Goal: Task Accomplishment & Management: Complete application form

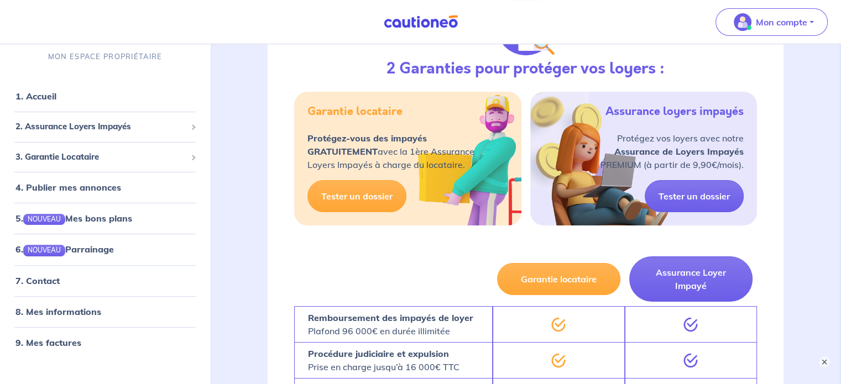
scroll to position [221, 0]
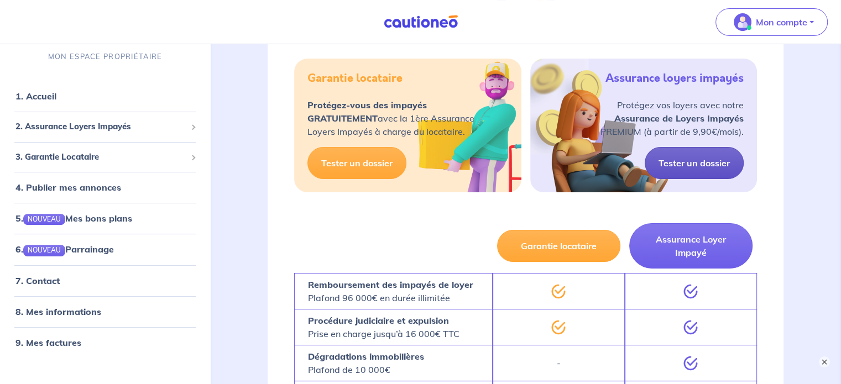
click at [693, 168] on link "Tester un dossier" at bounding box center [694, 163] width 99 height 32
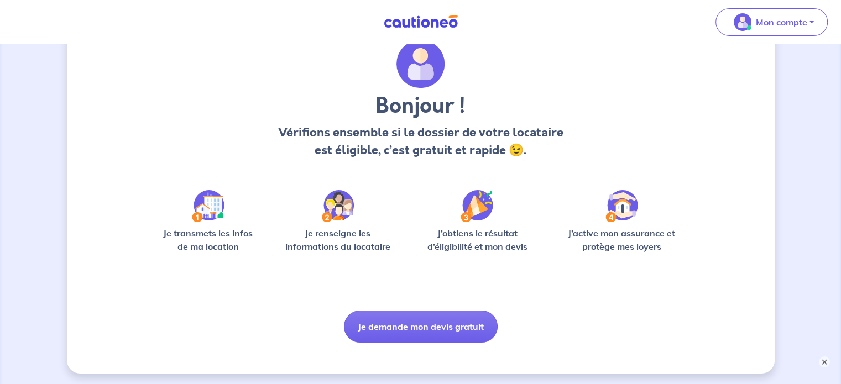
scroll to position [91, 0]
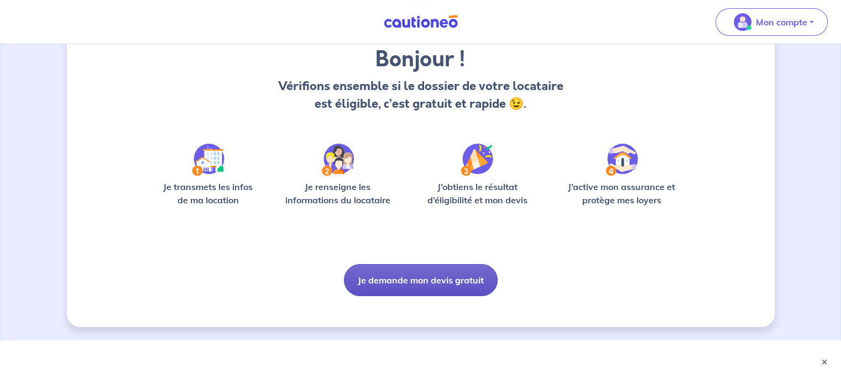
click at [404, 287] on button "Je demande mon devis gratuit" at bounding box center [421, 280] width 154 height 32
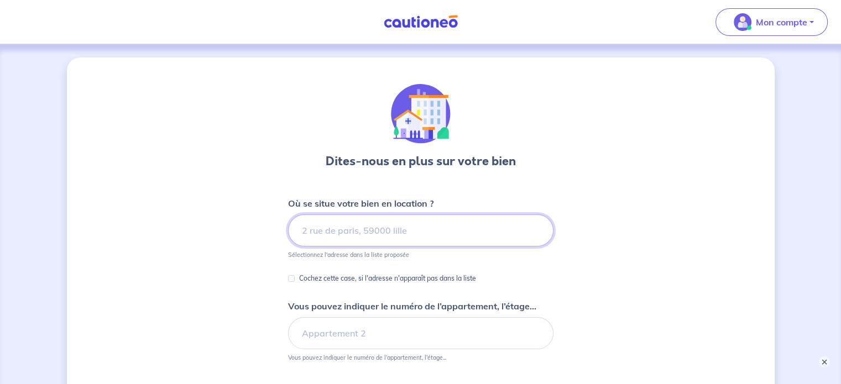
click at [339, 238] on input at bounding box center [421, 231] width 266 height 32
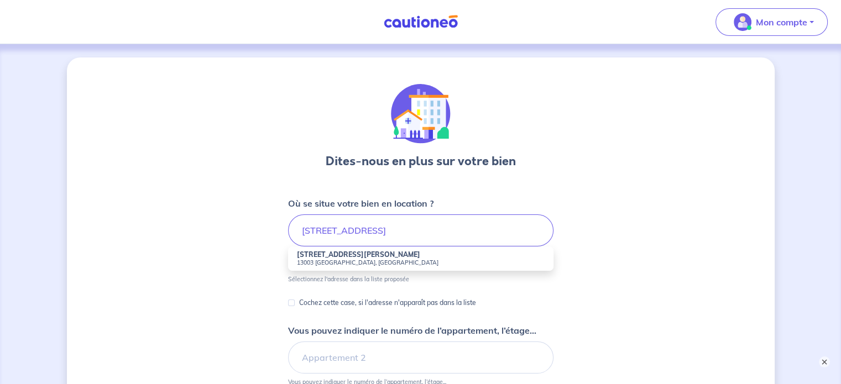
click at [341, 255] on strong "[STREET_ADDRESS][PERSON_NAME]" at bounding box center [358, 255] width 123 height 8
type input "[STREET_ADDRESS][PERSON_NAME]"
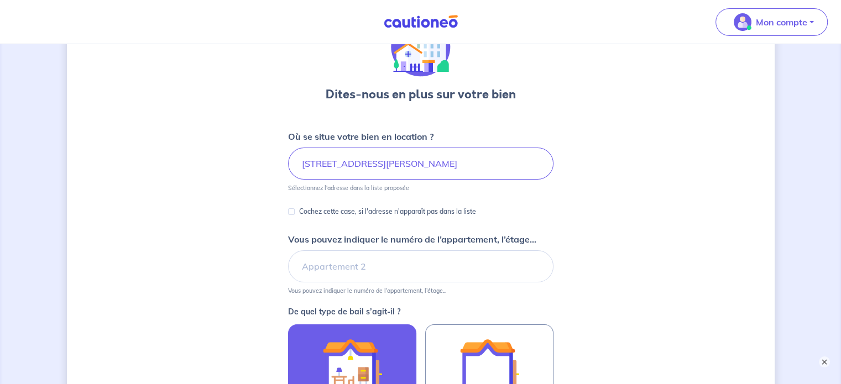
scroll to position [55, 0]
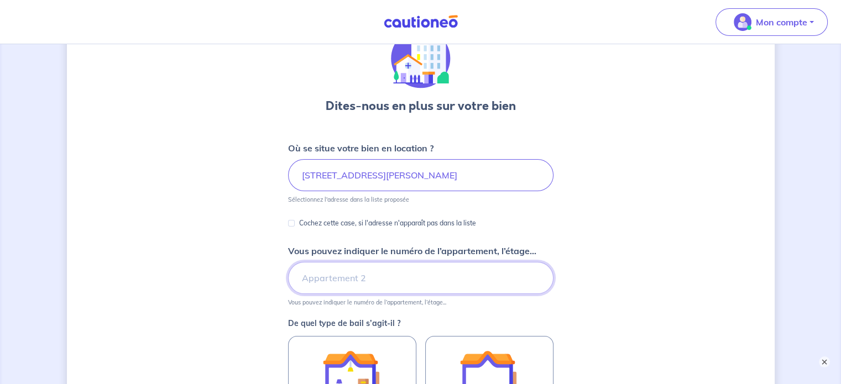
click at [379, 283] on input "Vous pouvez indiquer le numéro de l’appartement, l’étage..." at bounding box center [421, 278] width 266 height 32
type input "6e étage Bel Horizon 2"
click at [588, 249] on div "Dites-nous en plus sur votre bien Où se situe votre bien en location ? [STREET_…" at bounding box center [421, 292] width 708 height 580
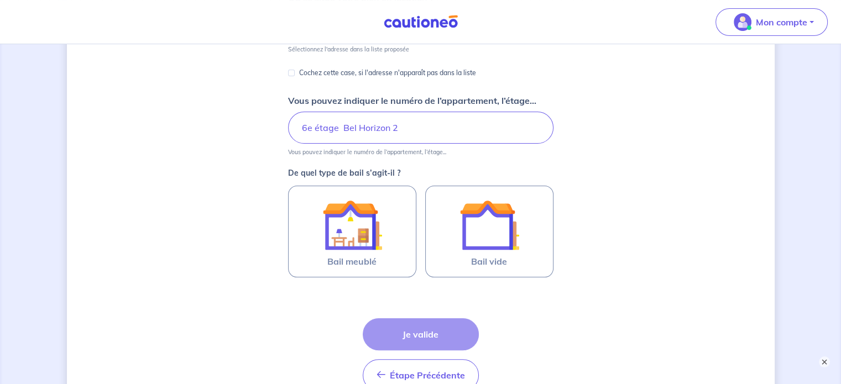
scroll to position [221, 0]
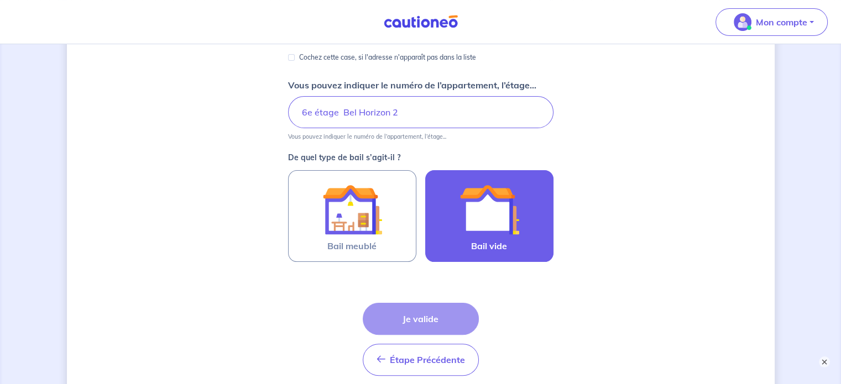
click at [500, 242] on span "Bail vide" at bounding box center [489, 246] width 36 height 13
click at [0, 0] on input "Bail vide" at bounding box center [0, 0] width 0 height 0
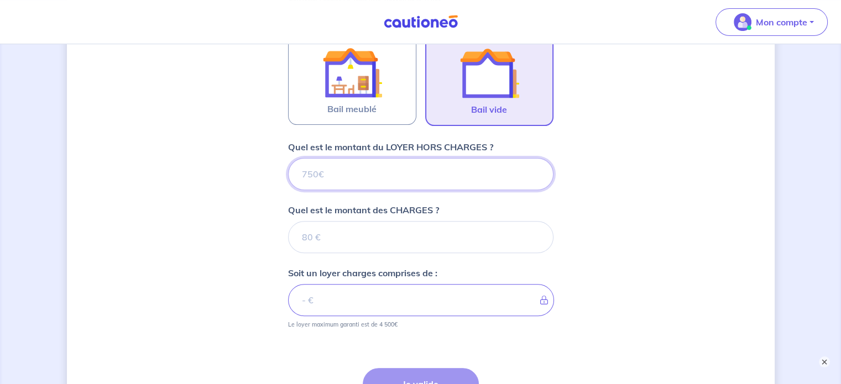
scroll to position [345, 0]
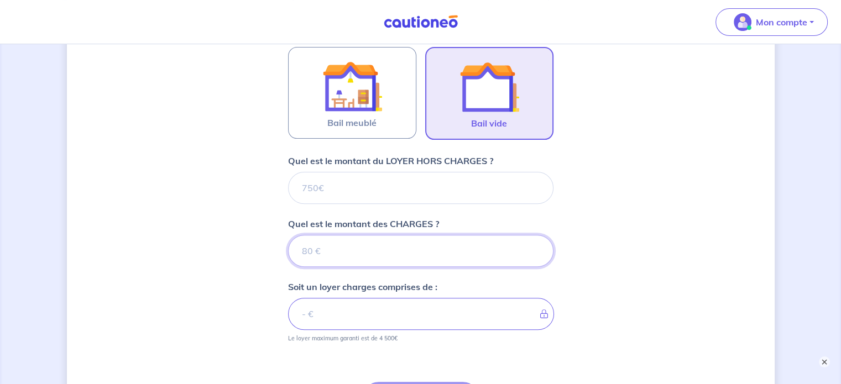
click at [379, 252] on input "Quel est le montant des CHARGES ?" at bounding box center [421, 251] width 266 height 32
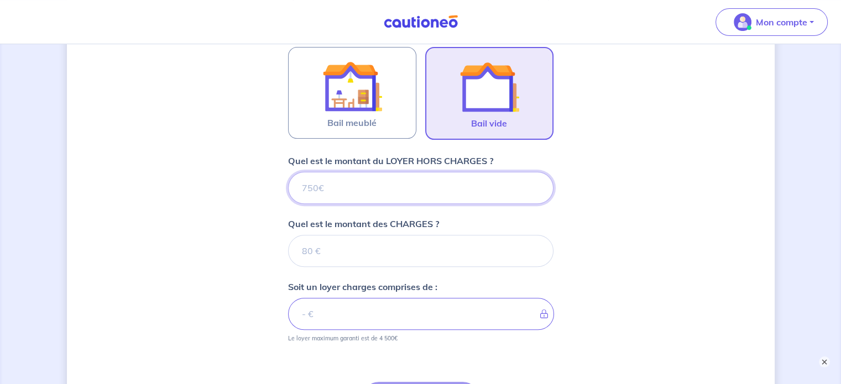
click at [392, 188] on input "Quel est le montant du LOYER HORS CHARGES ?" at bounding box center [421, 188] width 266 height 32
type input "530"
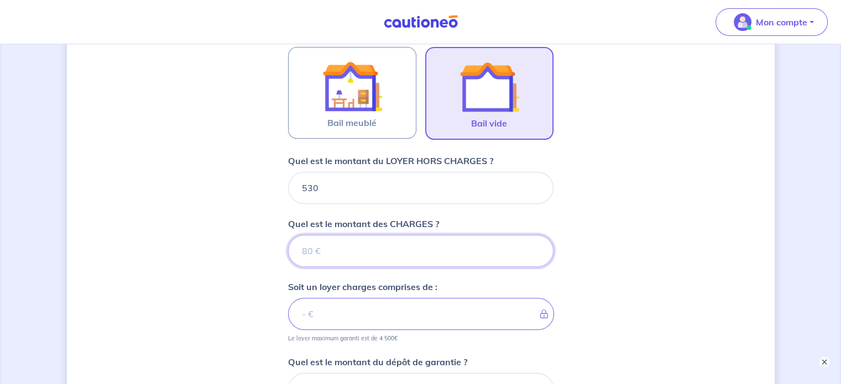
click at [355, 257] on input "Quel est le montant des CHARGES ?" at bounding box center [421, 251] width 266 height 32
type input "70"
type input "600"
type input "70"
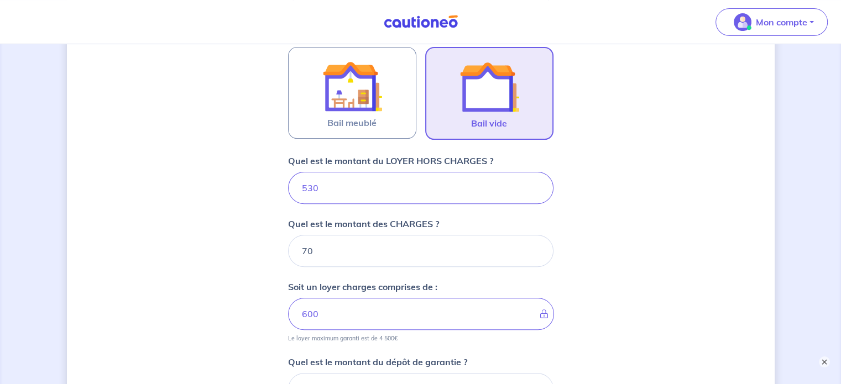
click at [250, 299] on div "Dites-nous en plus sur votre bien Où se situe votre bien en location ? [STREET_…" at bounding box center [421, 141] width 708 height 857
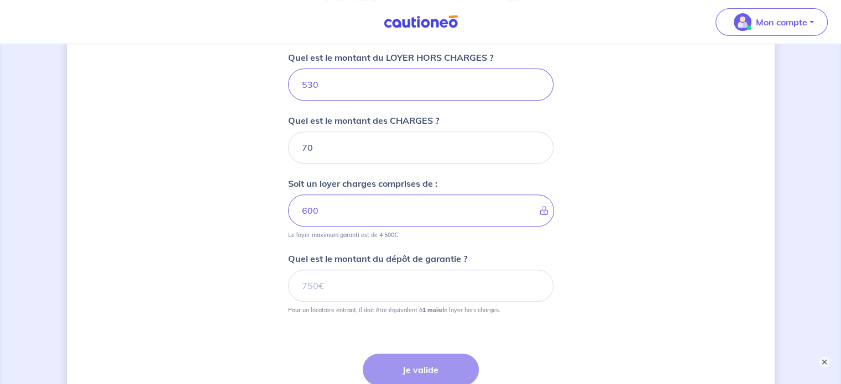
scroll to position [455, 0]
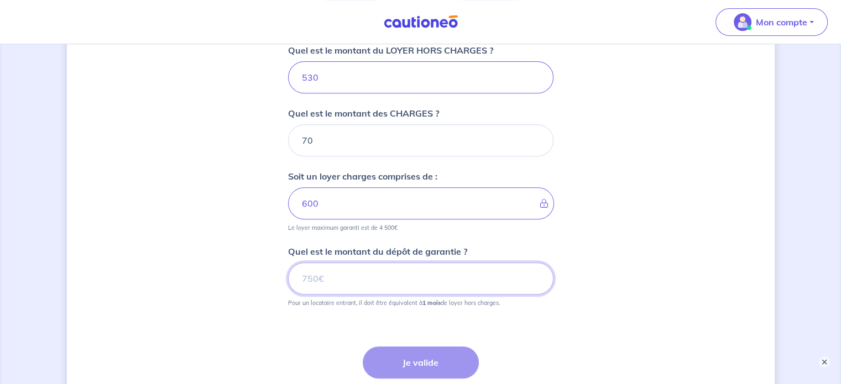
click at [337, 283] on input "Quel est le montant du dépôt de garantie ?" at bounding box center [421, 279] width 266 height 32
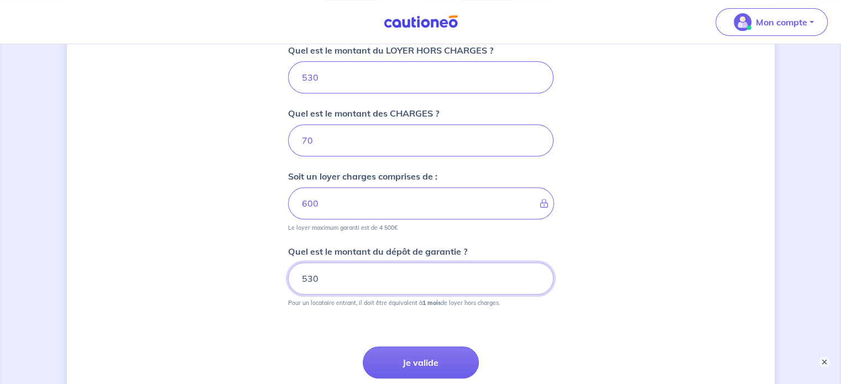
type input "530"
click at [235, 323] on div "Dites-nous en plus sur votre bien Où se situe votre bien en location ? [STREET_…" at bounding box center [421, 30] width 708 height 857
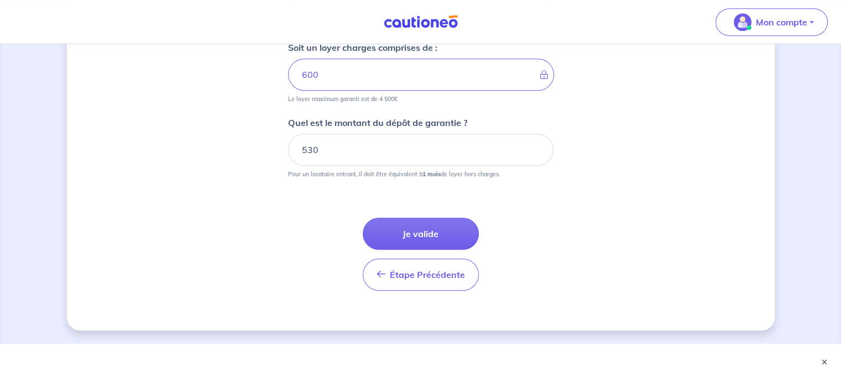
scroll to position [586, 0]
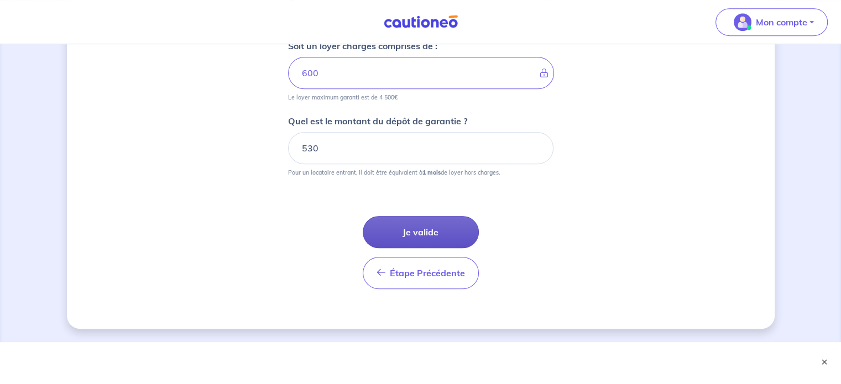
click at [417, 229] on button "Je valide" at bounding box center [421, 232] width 116 height 32
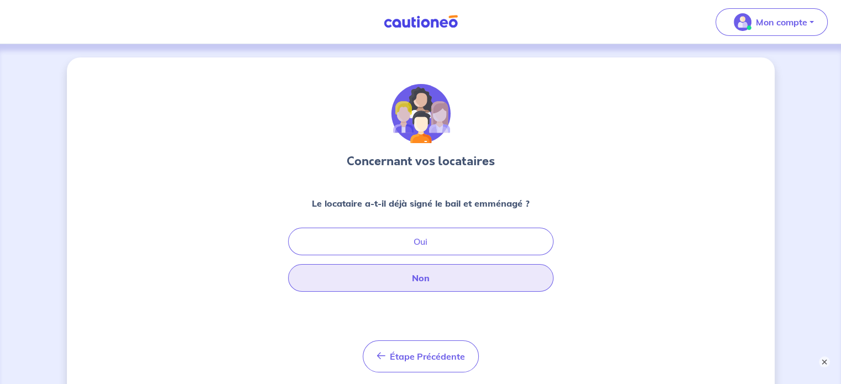
click at [441, 276] on button "Non" at bounding box center [421, 278] width 266 height 28
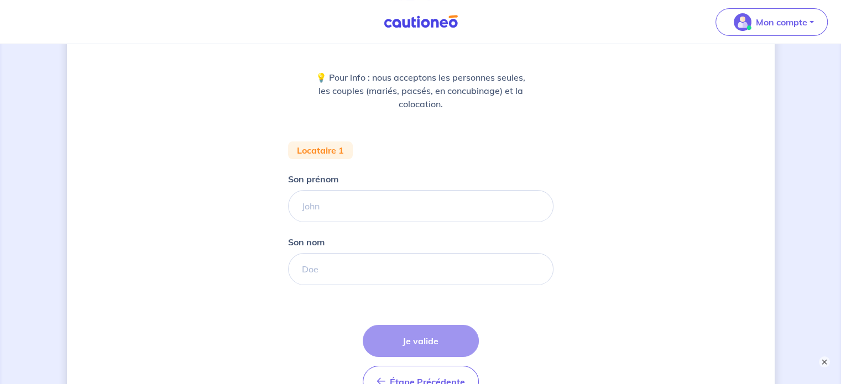
scroll to position [111, 0]
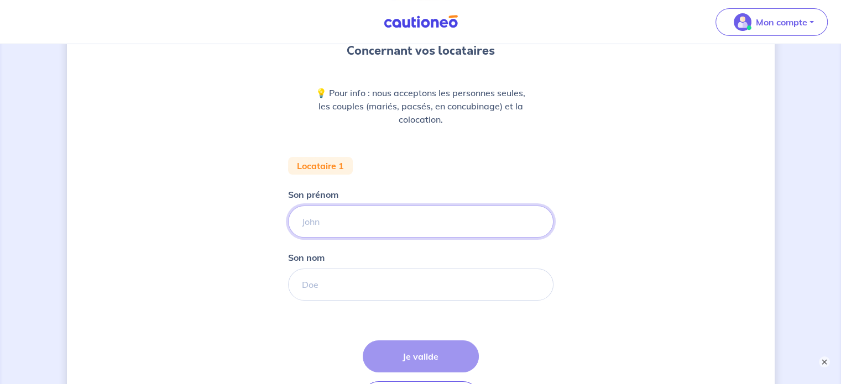
click at [358, 224] on input "Son prénom" at bounding box center [421, 222] width 266 height 32
type input "NOURREDINE"
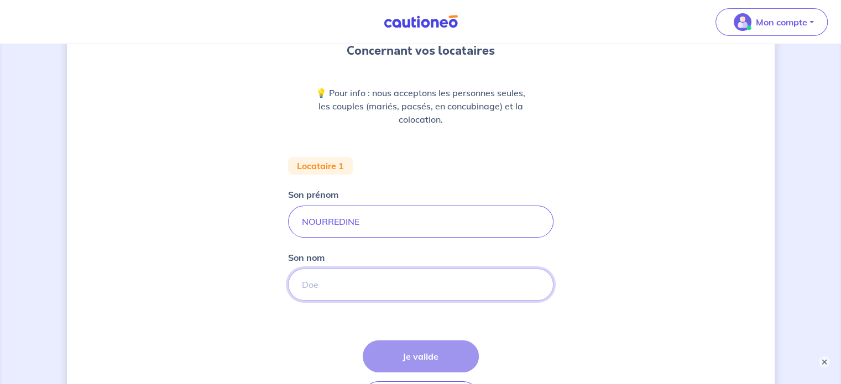
click at [349, 283] on input "Son nom" at bounding box center [421, 285] width 266 height 32
type input "BENAOUICHA"
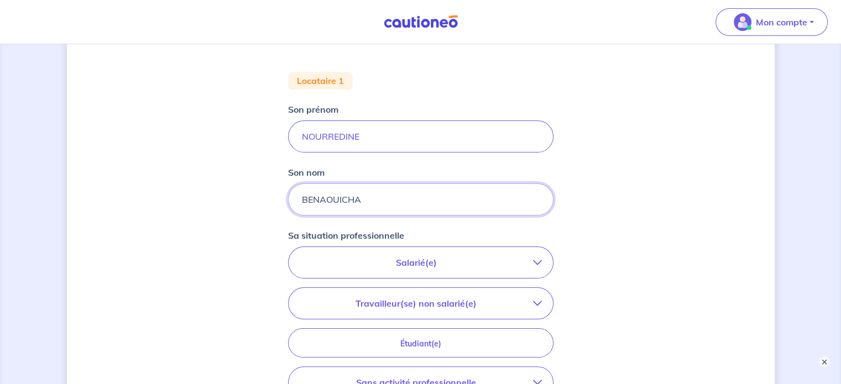
scroll to position [221, 0]
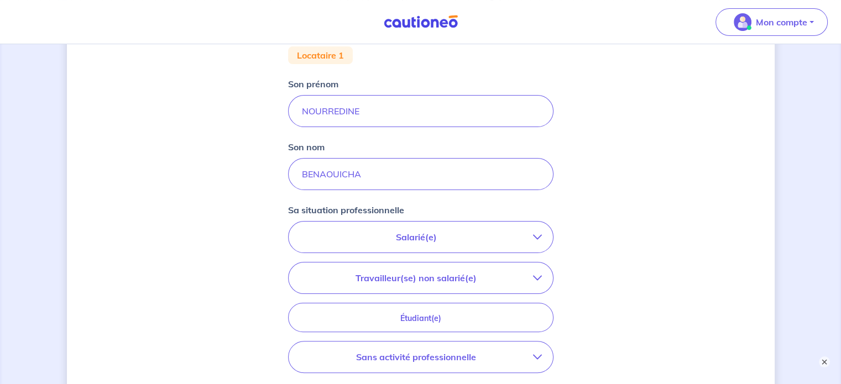
click at [430, 240] on p "Salarié(e)" at bounding box center [416, 237] width 233 height 13
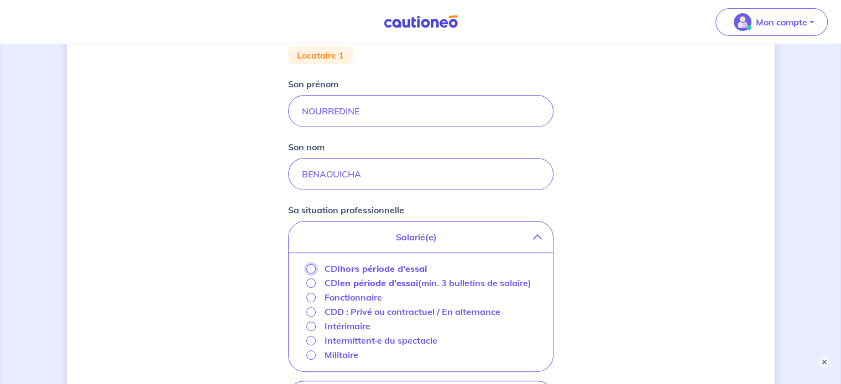
click at [312, 268] on input "CDI hors période d'essai" at bounding box center [310, 268] width 9 height 9
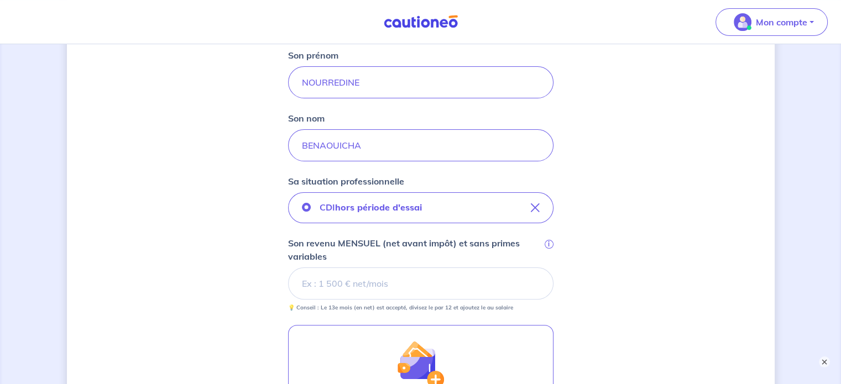
scroll to position [277, 0]
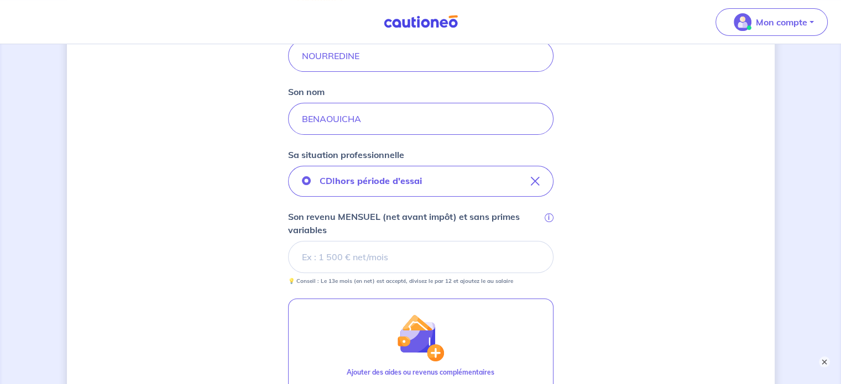
click at [345, 254] on input "Son revenu MENSUEL (net avant impôt) et sans primes variables i" at bounding box center [421, 257] width 266 height 32
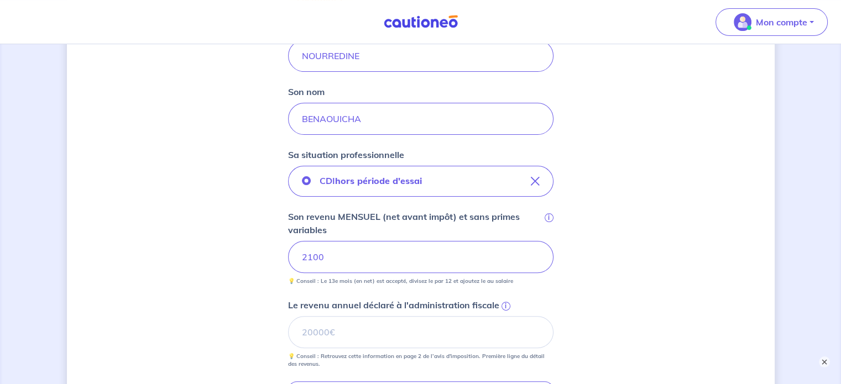
click at [250, 264] on div "Concernant vos locataires 💡 Pour info : nous acceptons les personnes seules, le…" at bounding box center [421, 213] width 708 height 864
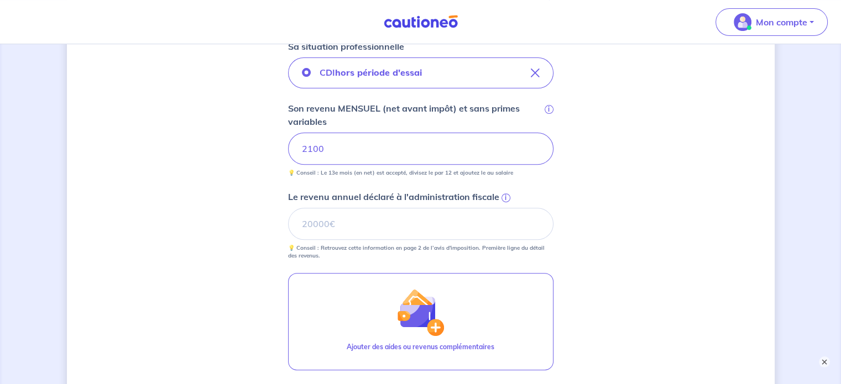
scroll to position [387, 0]
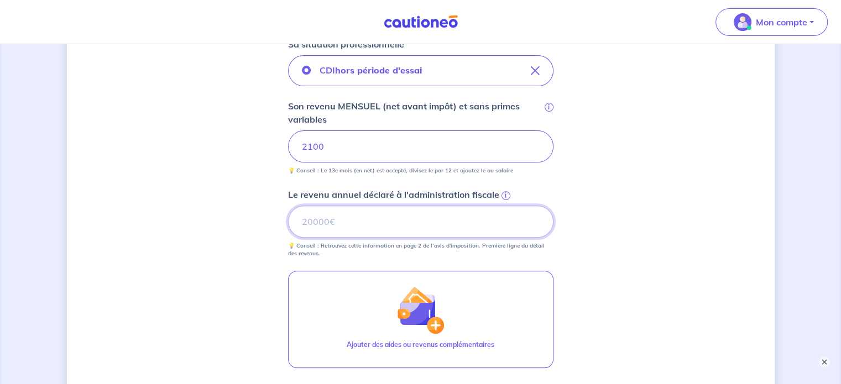
click at [367, 226] on input "Le revenu annuel déclaré à l'administration fiscale i" at bounding box center [421, 222] width 266 height 32
click at [355, 224] on input "Le revenu annuel déclaré à l'administration fiscale i" at bounding box center [421, 222] width 266 height 32
type input "15041"
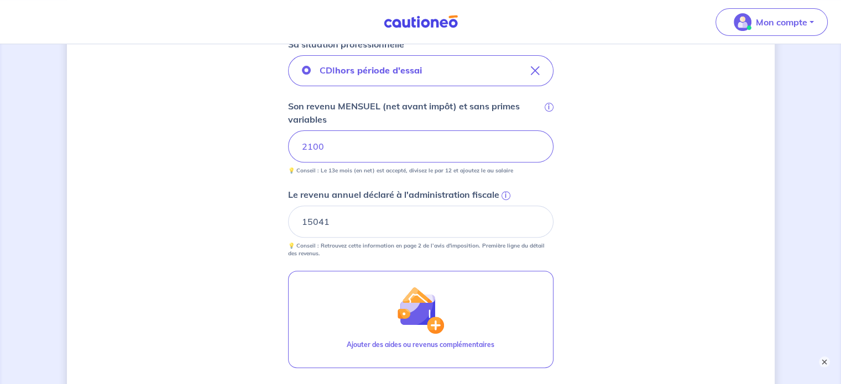
click at [242, 283] on div "Concernant vos locataires 💡 Pour info : nous acceptons les personnes seules, le…" at bounding box center [421, 102] width 708 height 864
drag, startPoint x: 337, startPoint y: 222, endPoint x: 301, endPoint y: 219, distance: 36.7
click at [301, 219] on input "15041" at bounding box center [421, 222] width 266 height 32
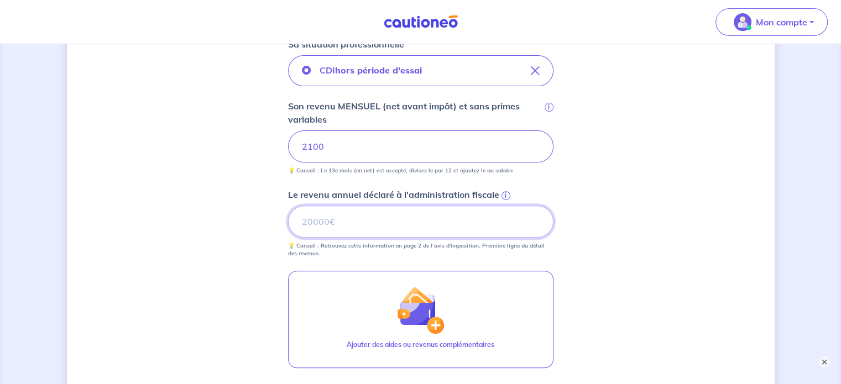
paste input "14958"
type input "14958"
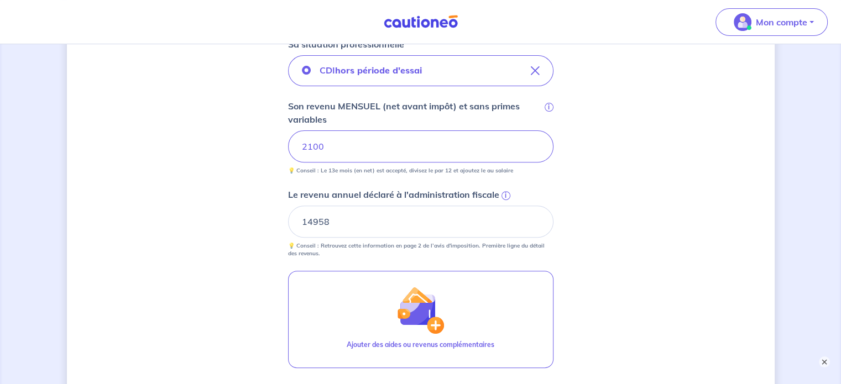
click at [248, 259] on div "Concernant vos locataires 💡 Pour info : nous acceptons les personnes seules, le…" at bounding box center [421, 102] width 708 height 864
click at [503, 194] on span "i" at bounding box center [506, 195] width 9 height 9
click at [503, 206] on input "14958" at bounding box center [421, 222] width 266 height 32
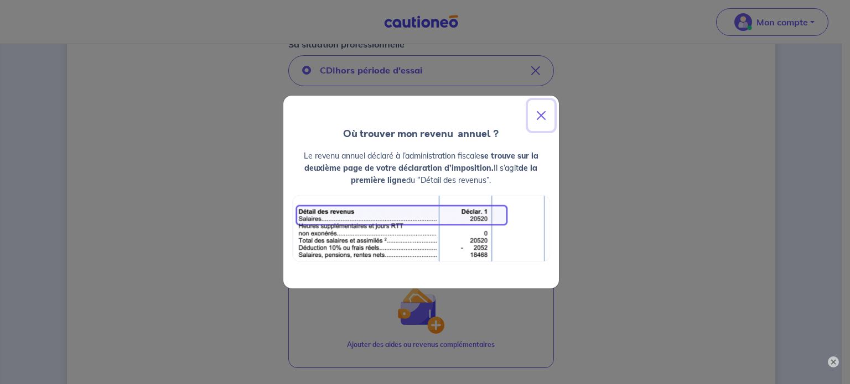
click at [539, 117] on button "Close" at bounding box center [541, 115] width 27 height 31
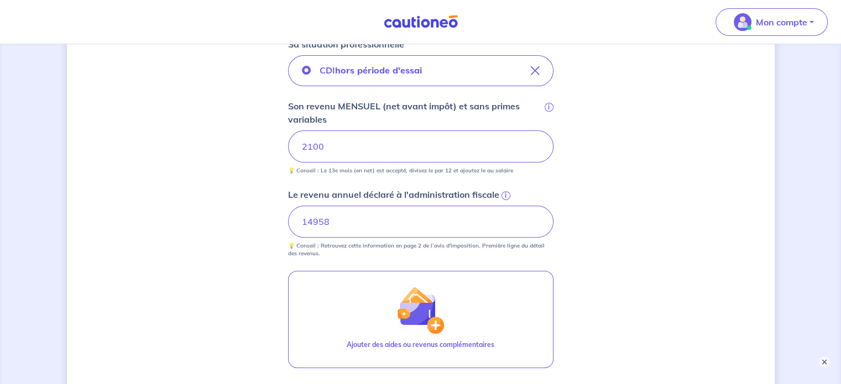
click at [254, 251] on div "Concernant vos locataires 💡 Pour info : nous acceptons les personnes seules, le…" at bounding box center [421, 102] width 708 height 864
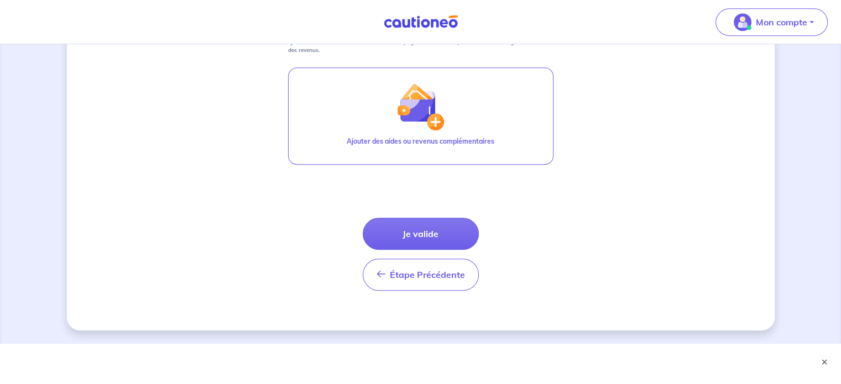
scroll to position [593, 0]
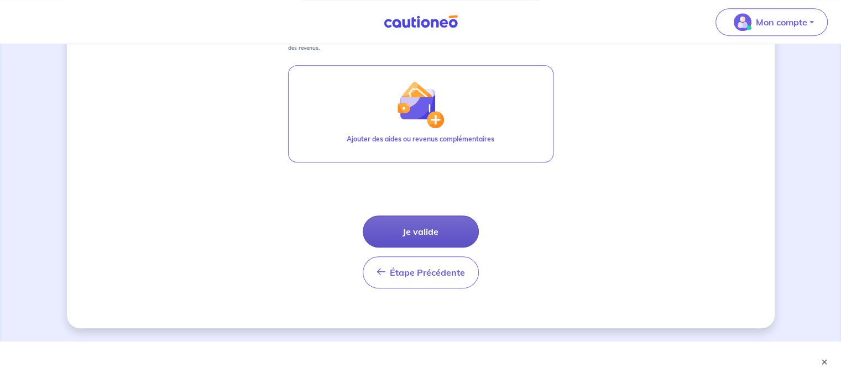
click at [449, 235] on button "Je valide" at bounding box center [421, 232] width 116 height 32
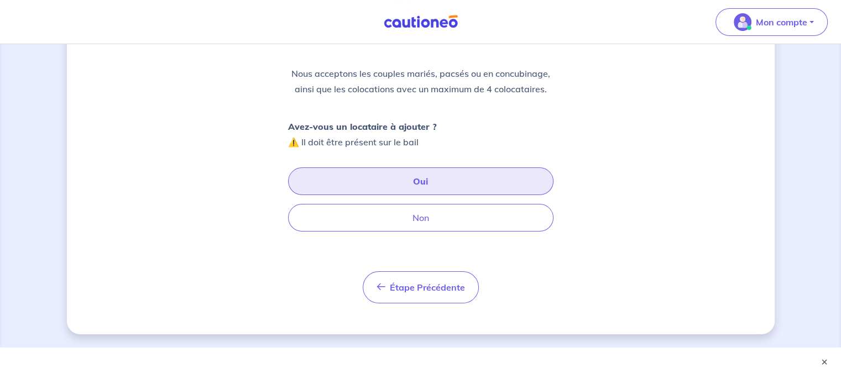
scroll to position [129, 0]
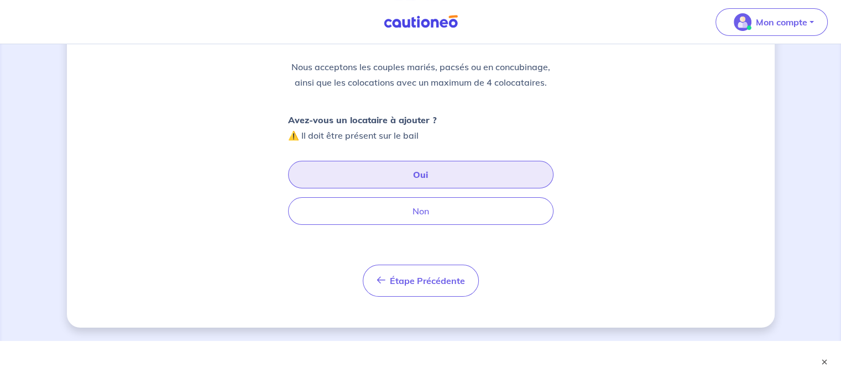
click at [432, 176] on button "Oui" at bounding box center [421, 175] width 266 height 28
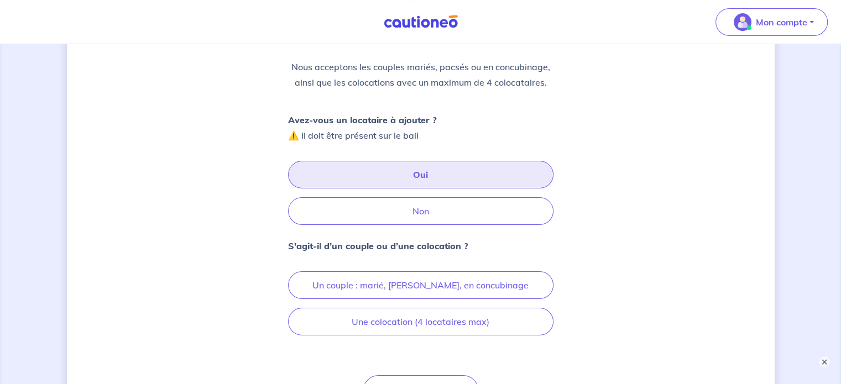
scroll to position [184, 0]
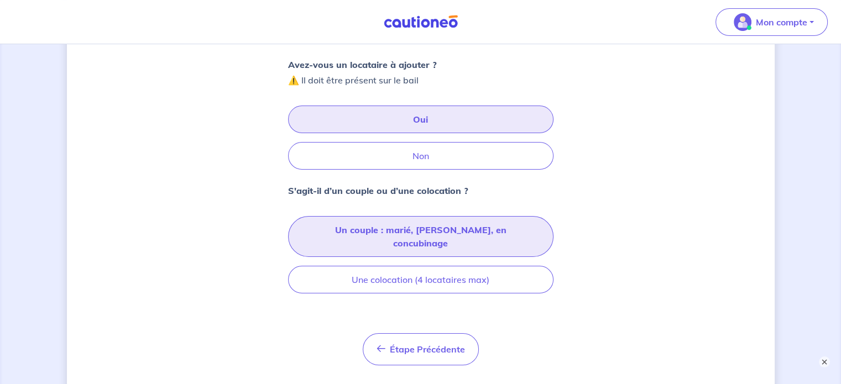
click at [423, 227] on button "Un couple : marié, [PERSON_NAME], en concubinage" at bounding box center [421, 236] width 266 height 41
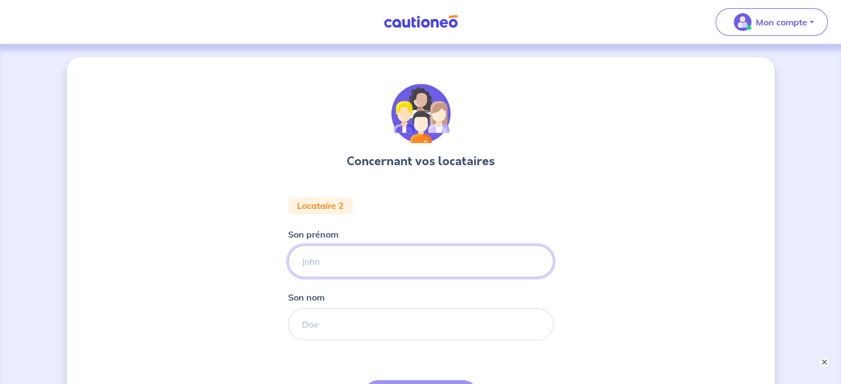
click at [358, 258] on input "Son prénom" at bounding box center [421, 262] width 266 height 32
type input "GHANIA"
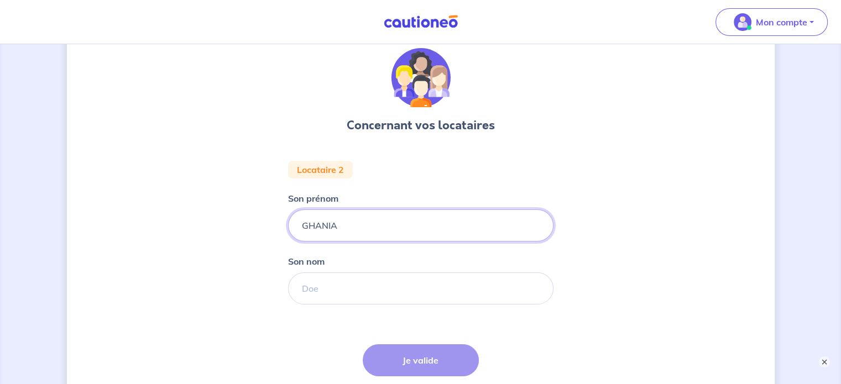
scroll to position [55, 0]
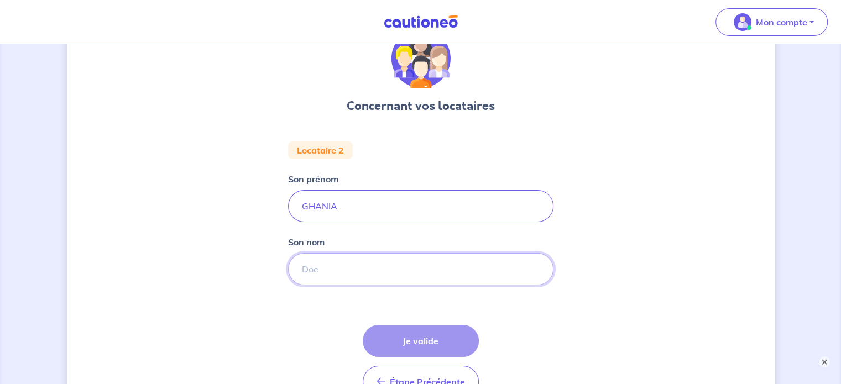
click at [323, 273] on input "Son nom" at bounding box center [421, 269] width 266 height 32
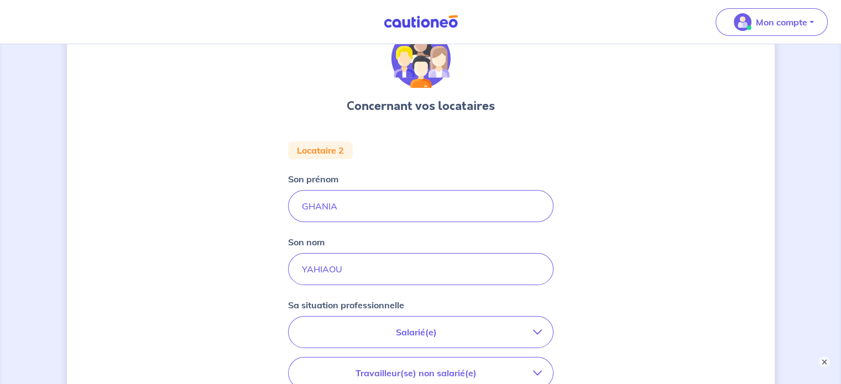
click at [245, 288] on div "Concernant vos locataires Locataire 2 Son prénom GHANIA Son nom YAHIAOU Sa situ…" at bounding box center [421, 316] width 708 height 628
click at [378, 279] on input "YAHIAOU" at bounding box center [421, 269] width 266 height 32
paste input "BENAOUICHA"
click at [346, 271] on input "[PERSON_NAME]" at bounding box center [421, 269] width 266 height 32
click at [252, 282] on div "Concernant vos locataires Locataire 2 Son prénom GHANIA Son nom [PERSON_NAME] é…" at bounding box center [421, 316] width 708 height 628
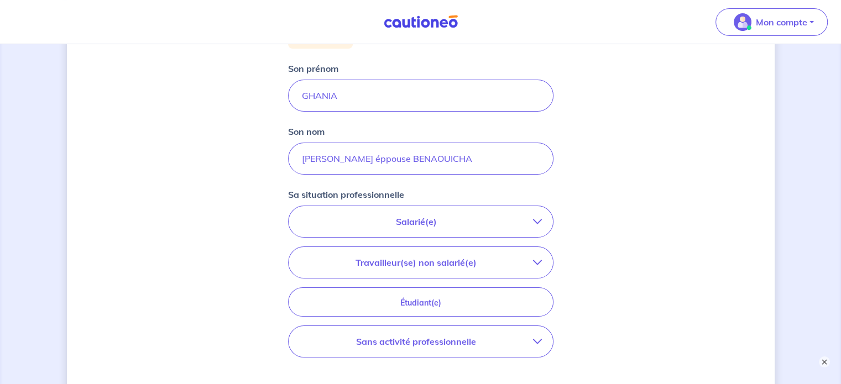
scroll to position [111, 0]
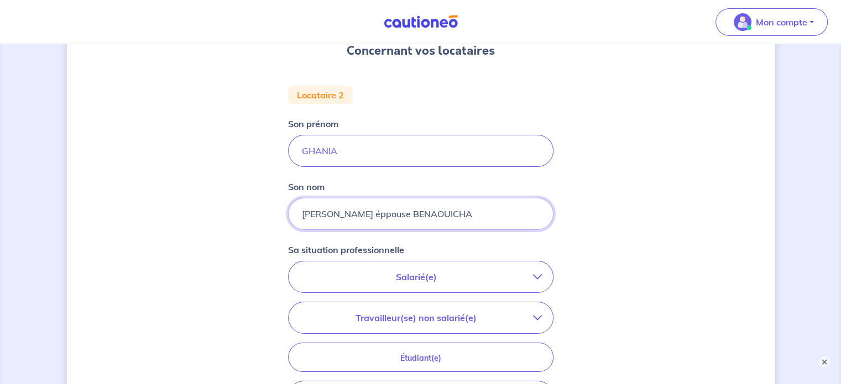
click at [361, 213] on input "[PERSON_NAME] éppouse BENAOUICHA" at bounding box center [421, 214] width 266 height 32
type input "[PERSON_NAME] épouse [PERSON_NAME]"
click at [248, 251] on div "Concernant vos locataires Locataire 2 Son prénom [PERSON_NAME] nom [PERSON_NAME…" at bounding box center [421, 261] width 708 height 628
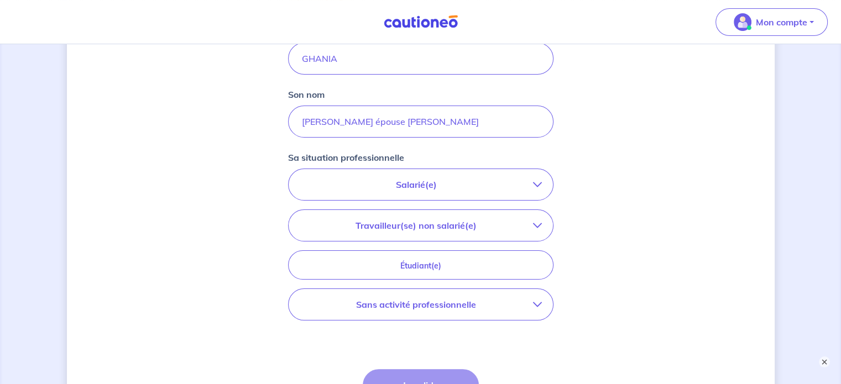
scroll to position [221, 0]
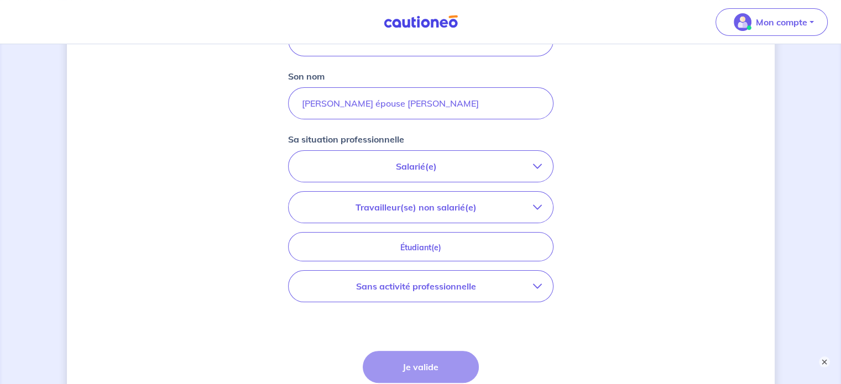
click at [433, 290] on p "Sans activité professionnelle" at bounding box center [416, 286] width 233 height 13
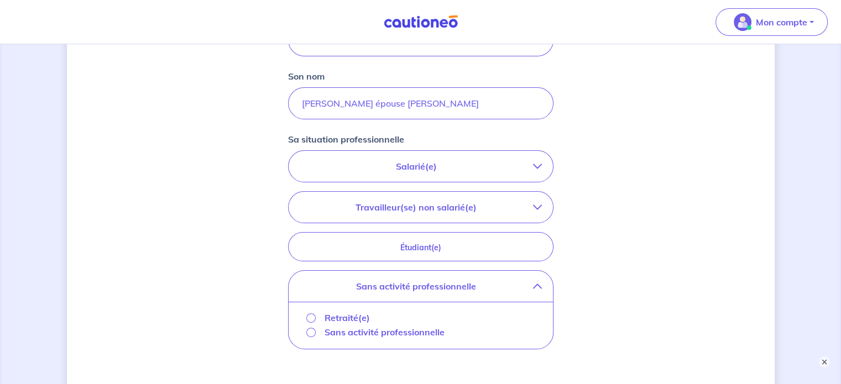
scroll to position [277, 0]
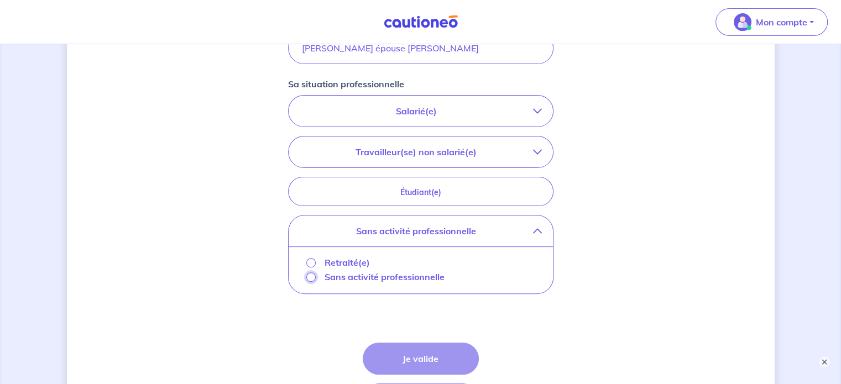
click at [309, 278] on input "Sans activité professionnelle" at bounding box center [310, 277] width 9 height 9
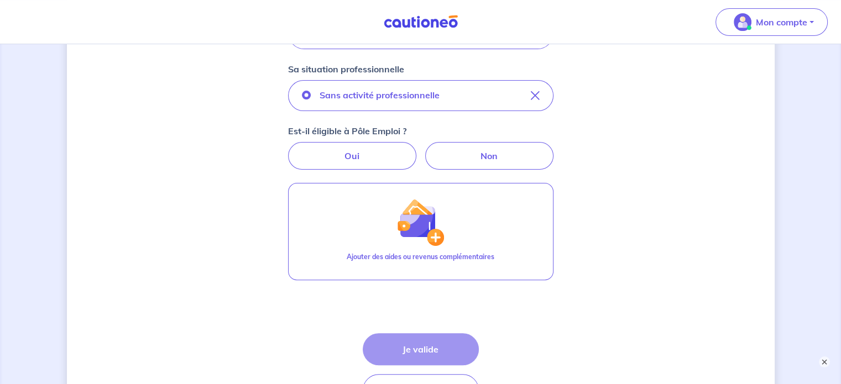
scroll to position [332, 0]
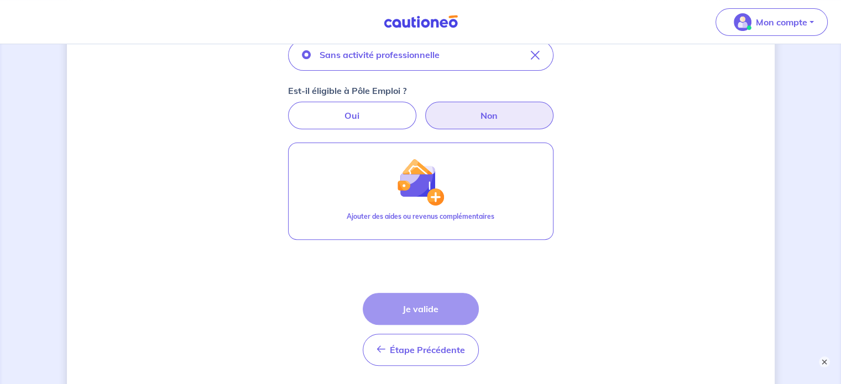
click at [469, 116] on label "Non" at bounding box center [489, 116] width 128 height 28
click at [424, 109] on input "Non" at bounding box center [420, 105] width 7 height 7
radio input "true"
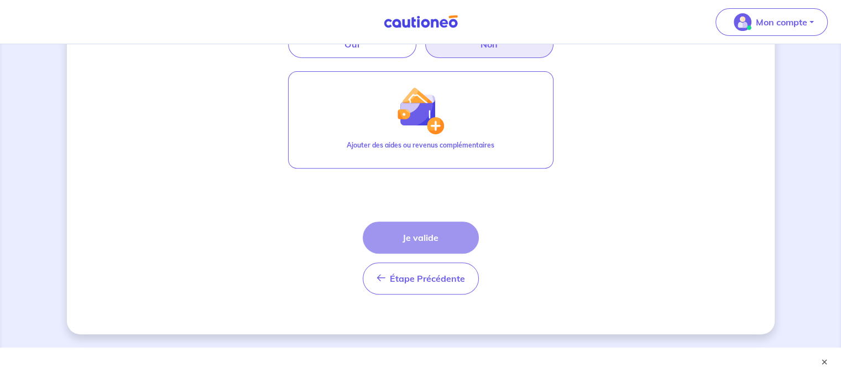
scroll to position [409, 0]
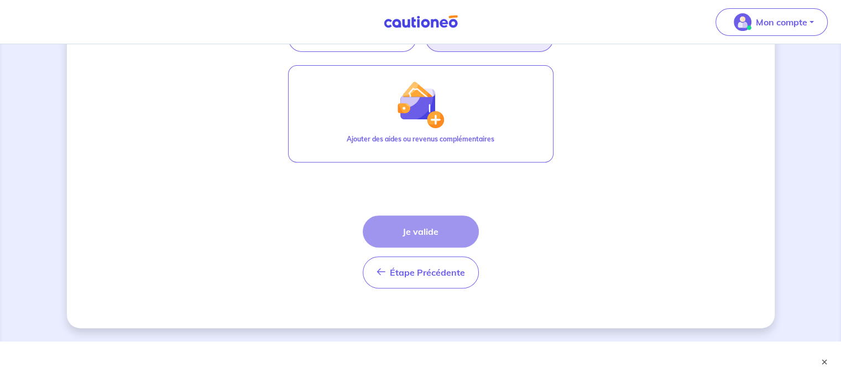
click at [434, 176] on form "Locataire 2 Son prénom [PERSON_NAME] nom [PERSON_NAME] épouse [PERSON_NAME] sit…" at bounding box center [421, 43] width 266 height 510
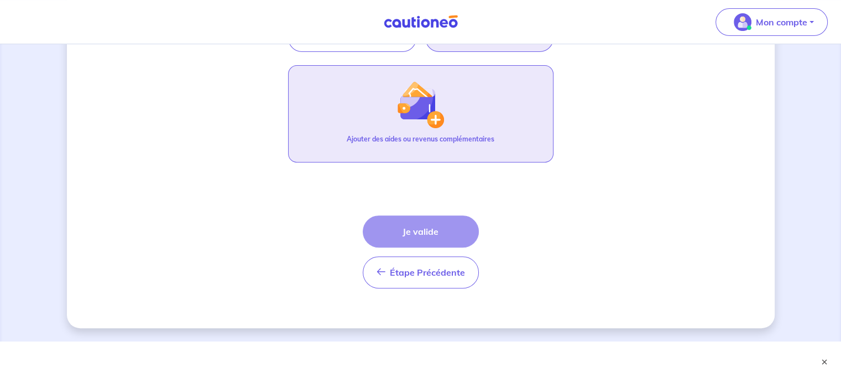
click at [423, 138] on p "Ajouter des aides ou revenus complémentaires" at bounding box center [421, 139] width 148 height 10
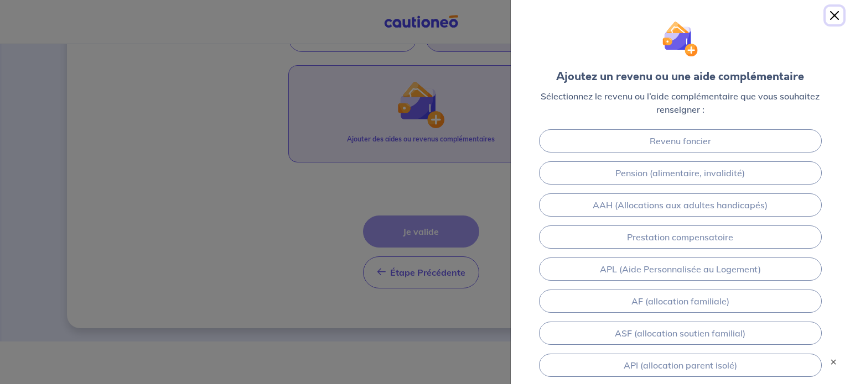
click at [839, 16] on button "Close" at bounding box center [834, 16] width 18 height 18
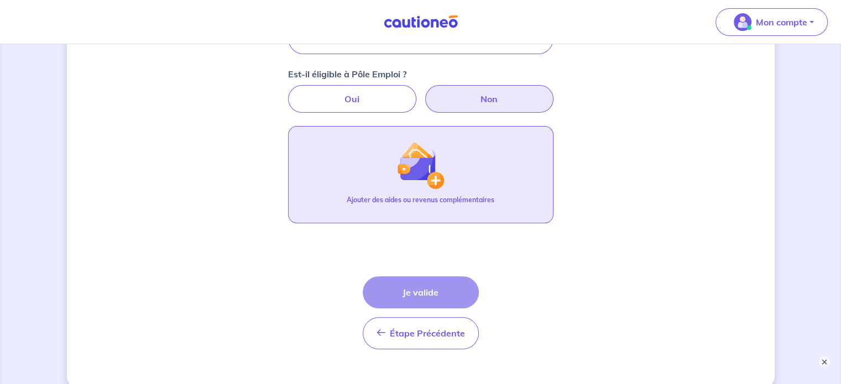
scroll to position [243, 0]
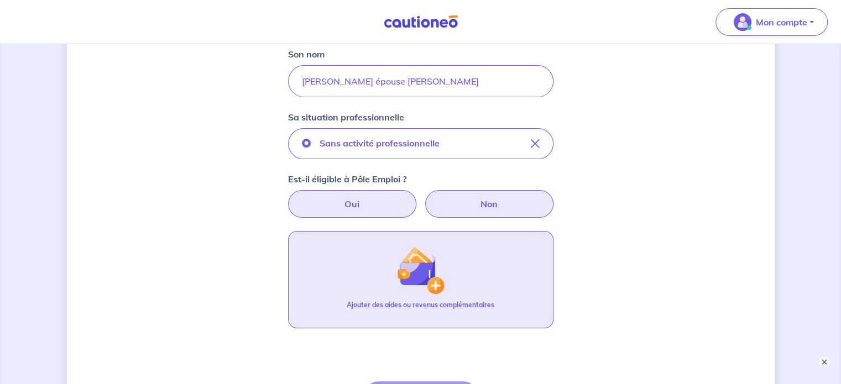
click at [383, 203] on label "Oui" at bounding box center [352, 204] width 128 height 28
click at [417, 197] on input "Oui" at bounding box center [420, 193] width 7 height 7
radio input "true"
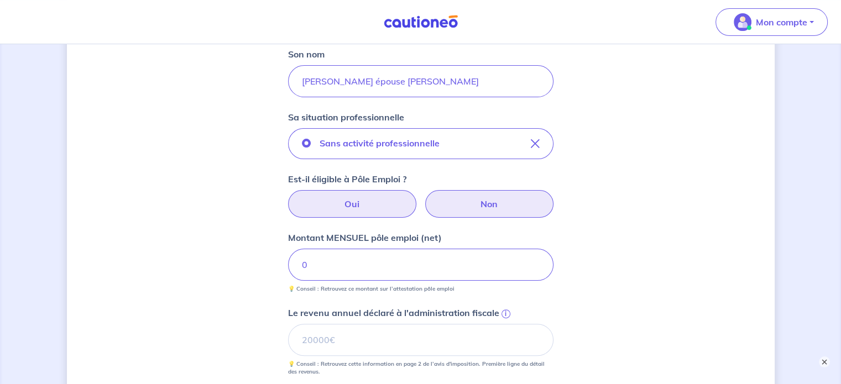
click at [469, 205] on label "Non" at bounding box center [489, 204] width 128 height 28
click at [424, 197] on input "Non" at bounding box center [420, 193] width 7 height 7
radio input "true"
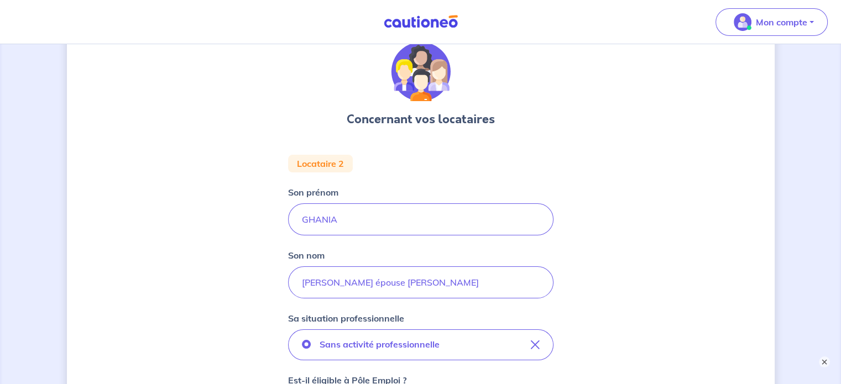
scroll to position [22, 0]
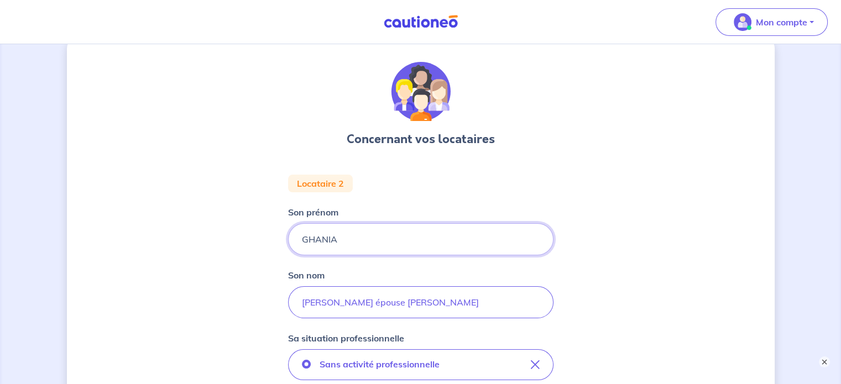
click at [404, 242] on input "GHANIA" at bounding box center [421, 239] width 266 height 32
click at [473, 303] on input "[PERSON_NAME] épouse [PERSON_NAME]" at bounding box center [421, 303] width 266 height 32
click at [501, 276] on div "Son nom [PERSON_NAME] épouse [PERSON_NAME]" at bounding box center [421, 294] width 266 height 50
click at [582, 318] on div "Concernant vos locataires Locataire 2 Son prénom [PERSON_NAME] nom [PERSON_NAME…" at bounding box center [421, 375] width 708 height 680
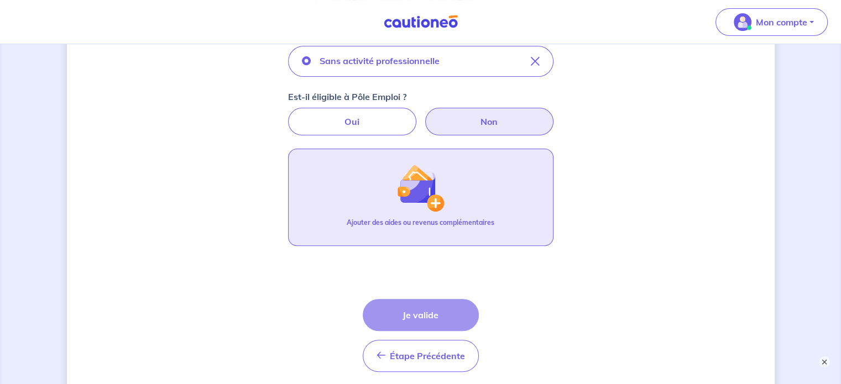
scroll to position [354, 0]
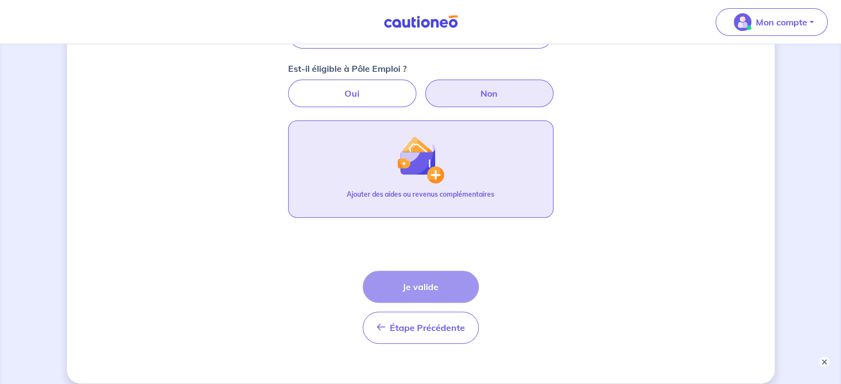
click at [477, 90] on label "Non" at bounding box center [489, 94] width 128 height 28
click at [424, 87] on input "Non" at bounding box center [420, 83] width 7 height 7
click at [390, 94] on label "Oui" at bounding box center [352, 94] width 128 height 28
click at [417, 87] on input "Oui" at bounding box center [420, 83] width 7 height 7
radio input "true"
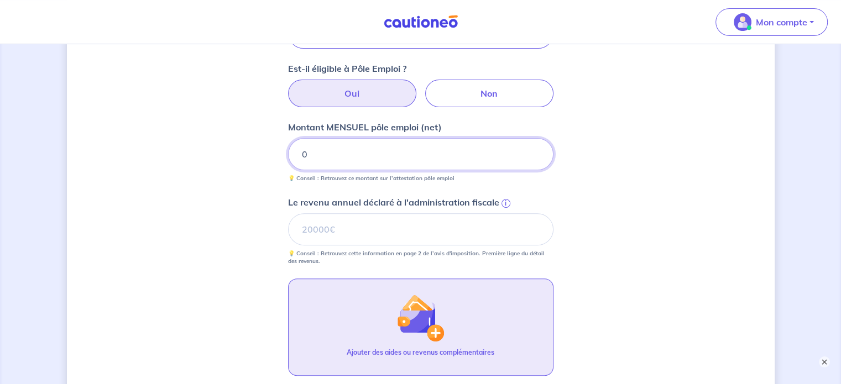
click at [403, 148] on input "0" at bounding box center [421, 154] width 266 height 32
click at [409, 230] on input "Le revenu annuel déclaré à l'administration fiscale i" at bounding box center [421, 230] width 266 height 32
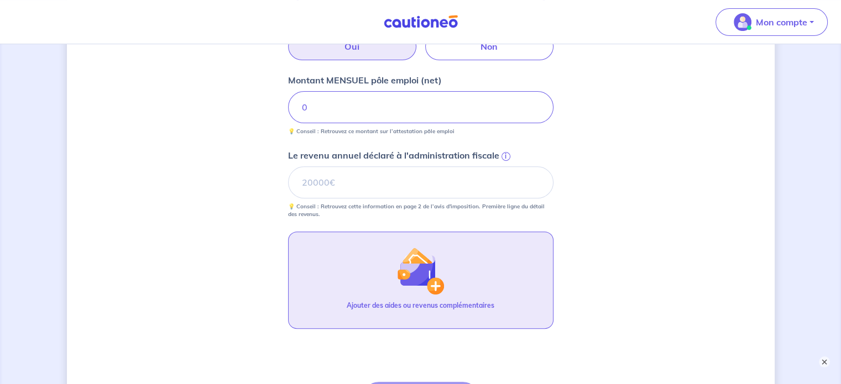
scroll to position [290, 0]
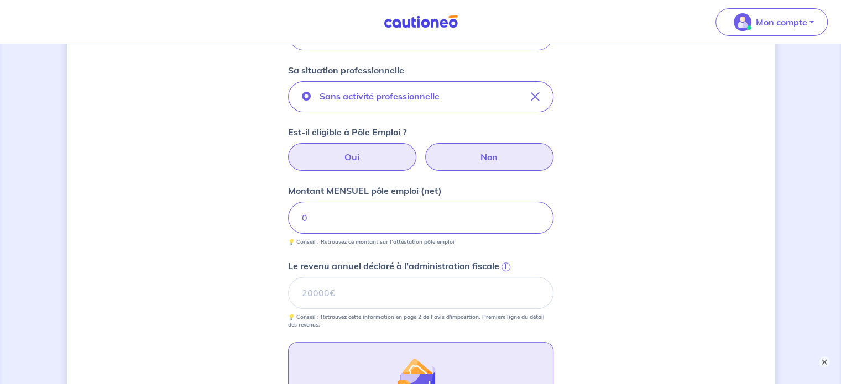
click at [461, 153] on label "Non" at bounding box center [489, 157] width 128 height 28
click at [424, 150] on input "Non" at bounding box center [420, 146] width 7 height 7
radio input "true"
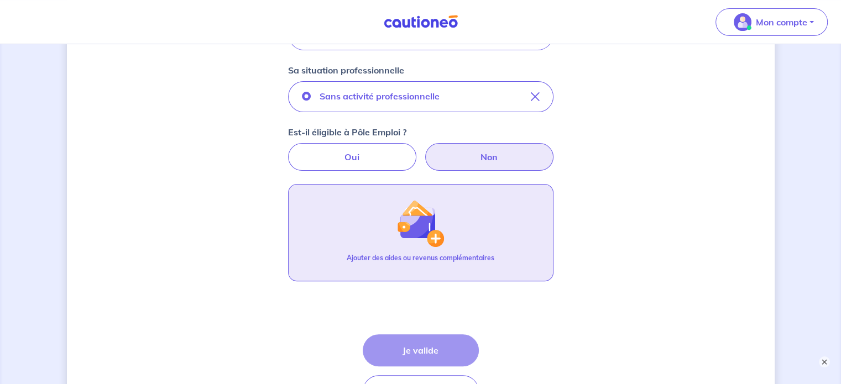
click at [584, 188] on div "Concernant vos locataires Locataire 2 Son prénom [PERSON_NAME] nom [PERSON_NAME…" at bounding box center [421, 107] width 708 height 680
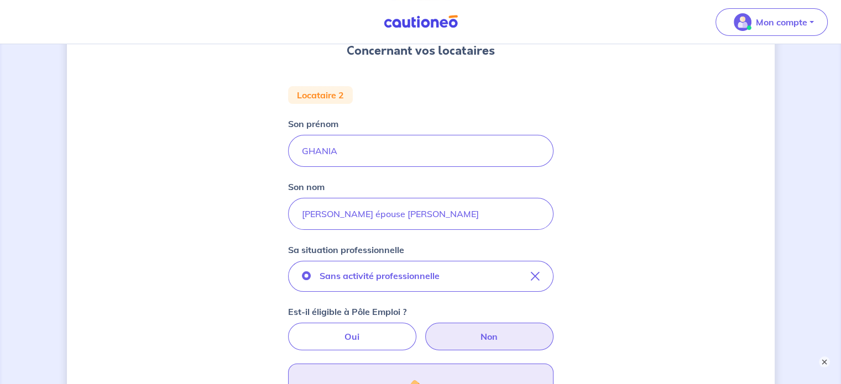
scroll to position [166, 0]
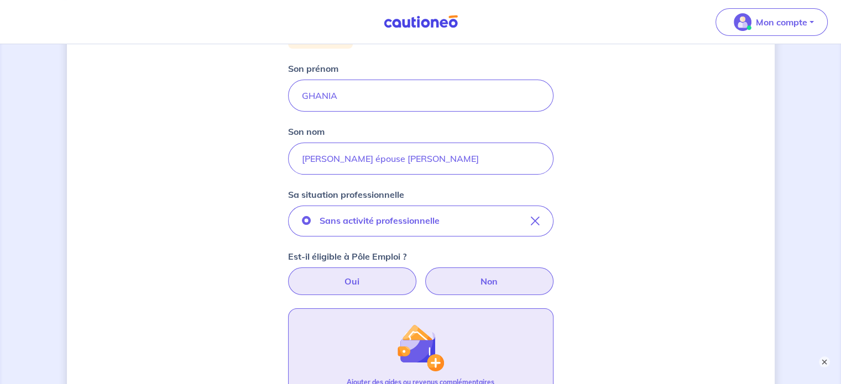
click at [361, 283] on label "Oui" at bounding box center [352, 282] width 128 height 28
click at [417, 275] on input "Oui" at bounding box center [420, 271] width 7 height 7
radio input "true"
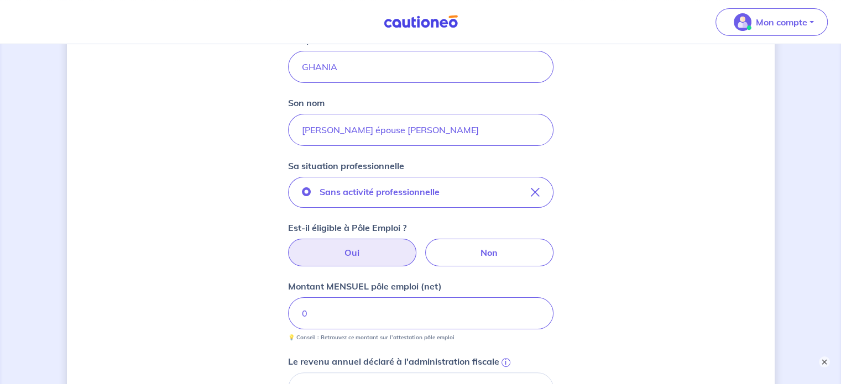
scroll to position [221, 0]
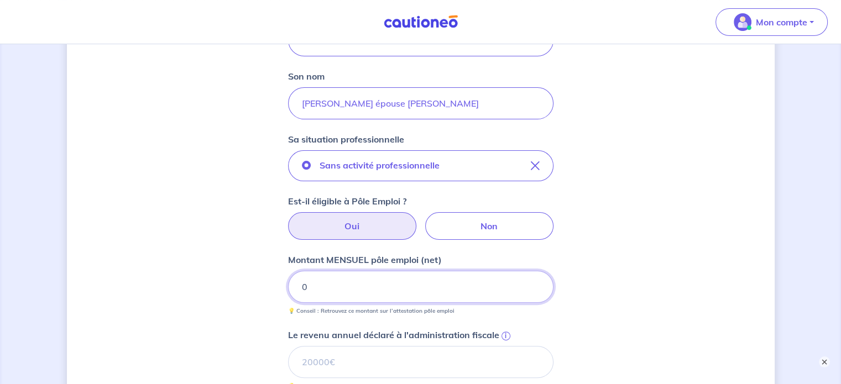
click at [367, 286] on input "0" at bounding box center [421, 287] width 266 height 32
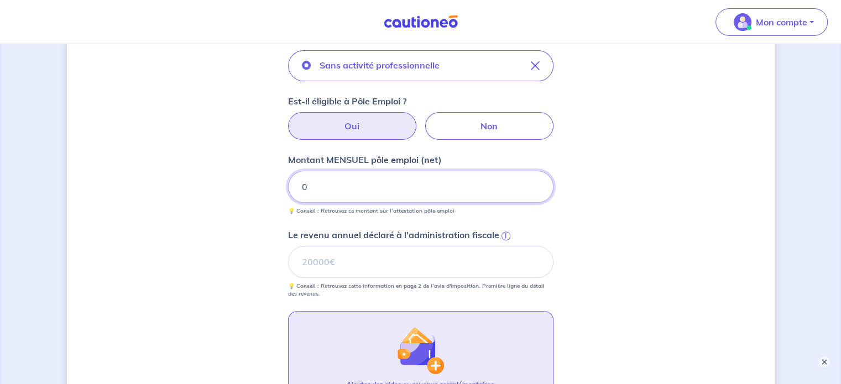
scroll to position [332, 0]
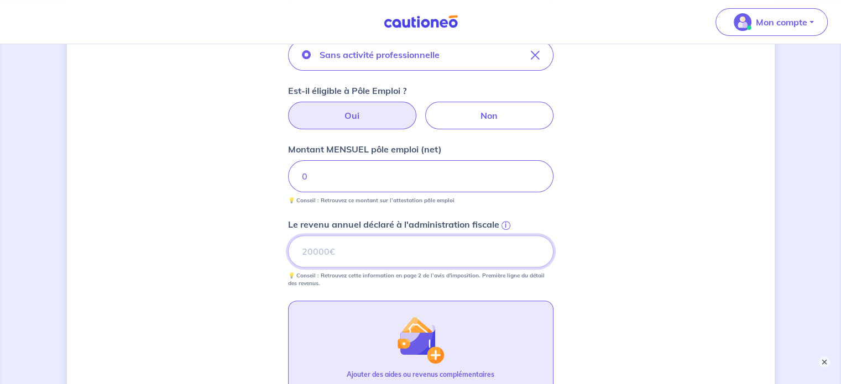
click at [373, 254] on input "Le revenu annuel déclaré à l'administration fiscale i" at bounding box center [421, 252] width 266 height 32
type input "0"
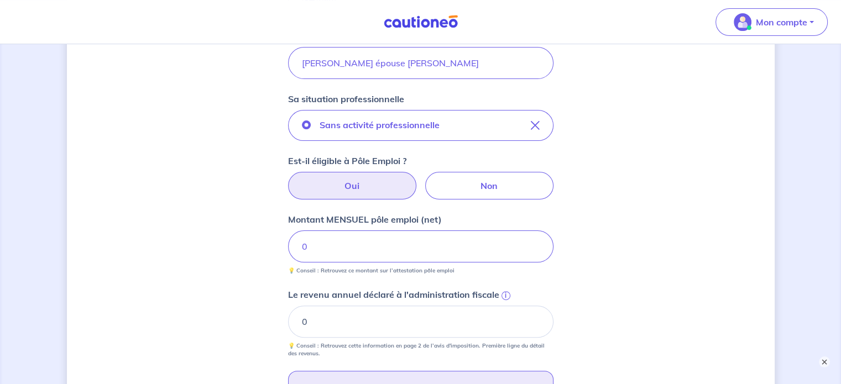
scroll to position [221, 0]
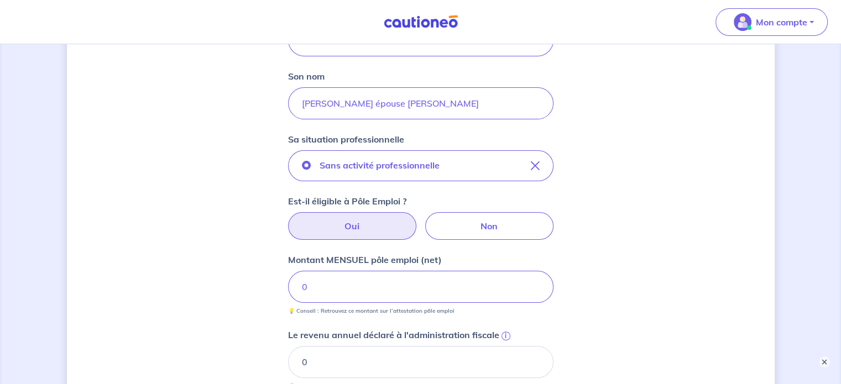
click at [610, 267] on div "Concernant vos locataires Locataire 2 Son prénom [PERSON_NAME] nom [PERSON_NAME…" at bounding box center [421, 255] width 708 height 839
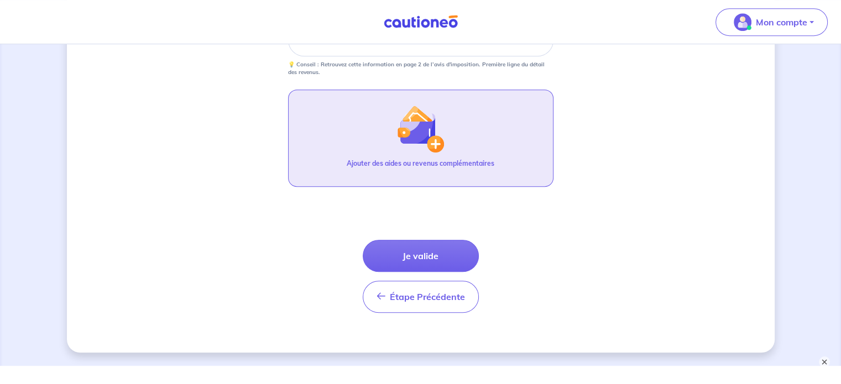
scroll to position [553, 0]
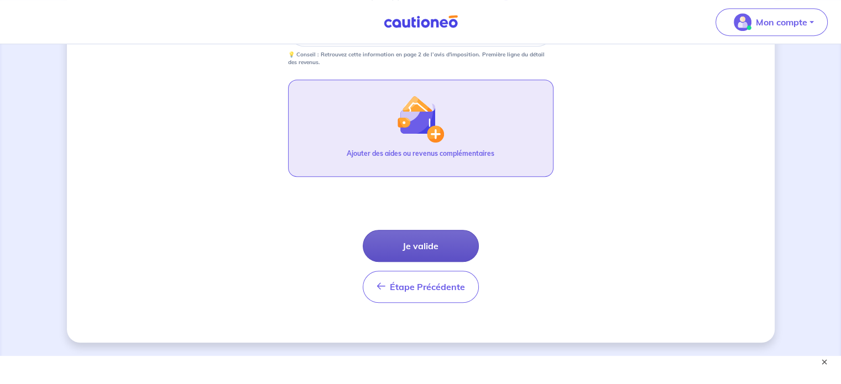
click at [404, 242] on button "Je valide" at bounding box center [421, 246] width 116 height 32
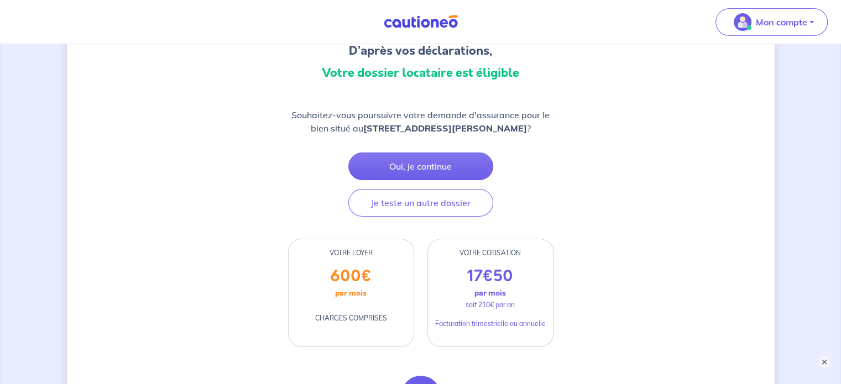
scroll to position [111, 0]
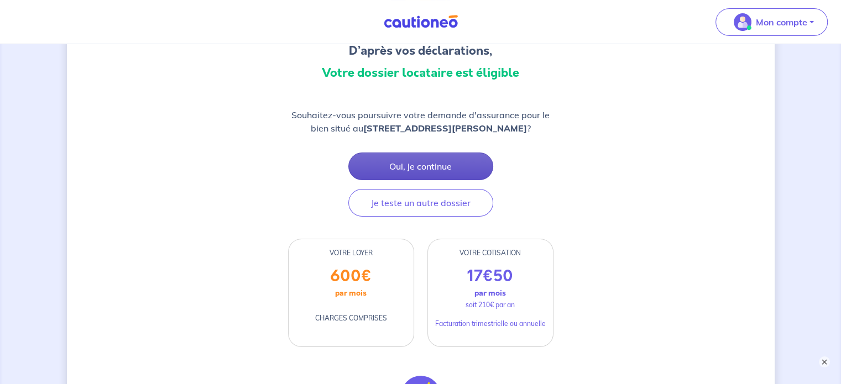
click at [417, 164] on button "Oui, je continue" at bounding box center [421, 167] width 145 height 28
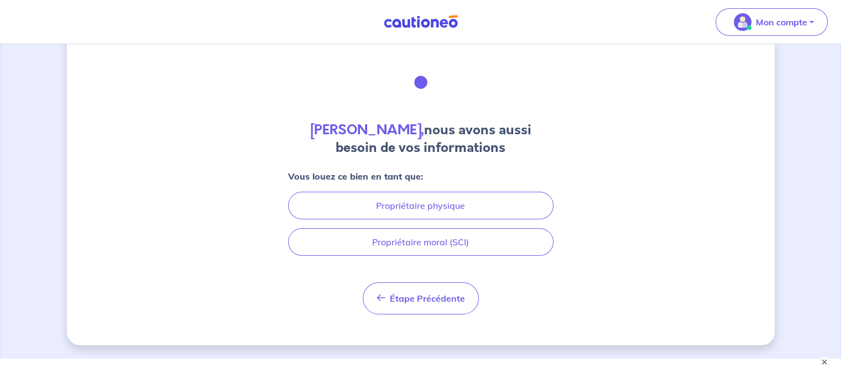
scroll to position [49, 0]
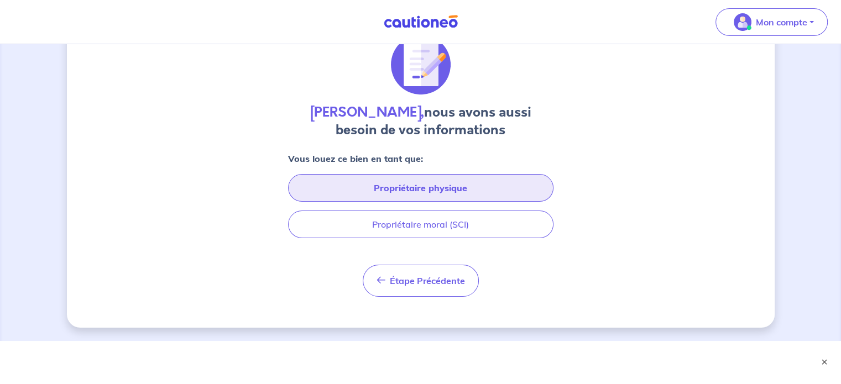
click at [445, 189] on button "Propriétaire physique" at bounding box center [421, 188] width 266 height 28
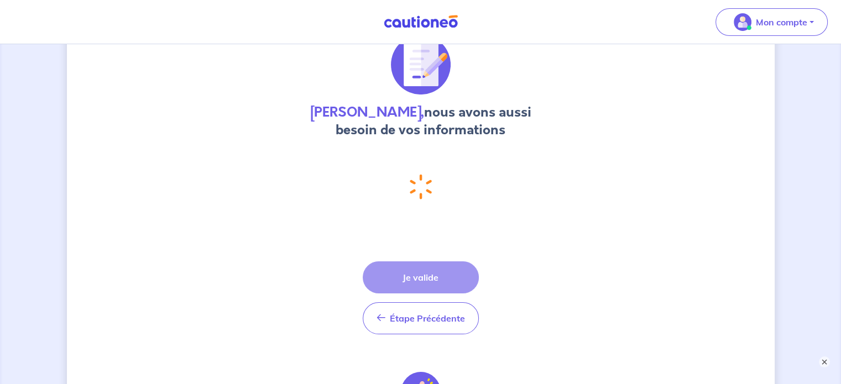
select select "FR"
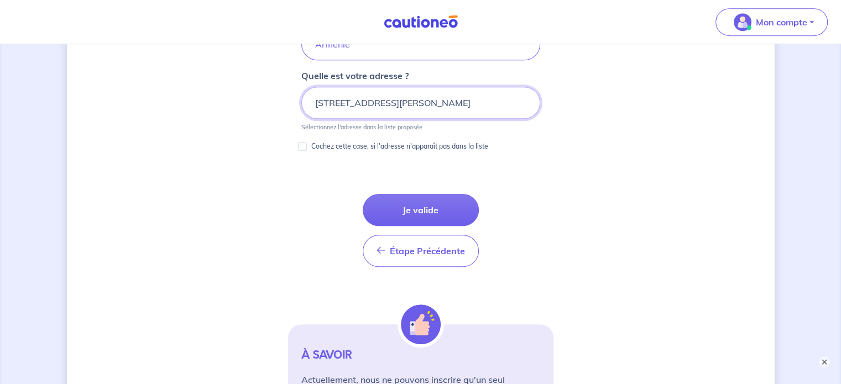
scroll to position [628, 0]
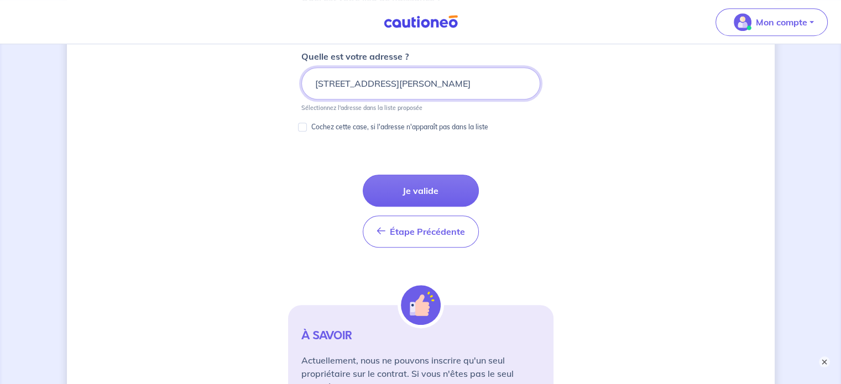
click at [425, 84] on input "[STREET_ADDRESS][PERSON_NAME]" at bounding box center [420, 83] width 239 height 32
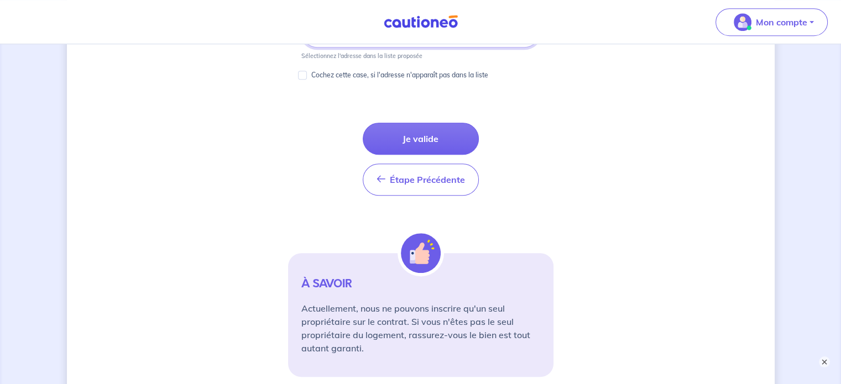
scroll to position [684, 0]
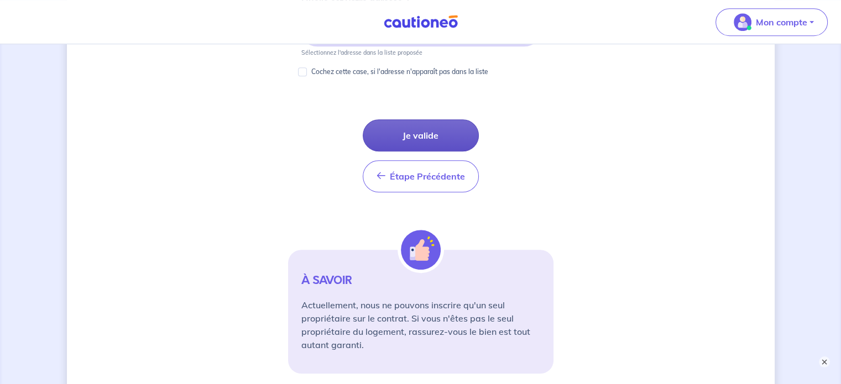
type input "[STREET_ADDRESS][PERSON_NAME]"
click at [419, 143] on button "Je valide" at bounding box center [421, 135] width 116 height 32
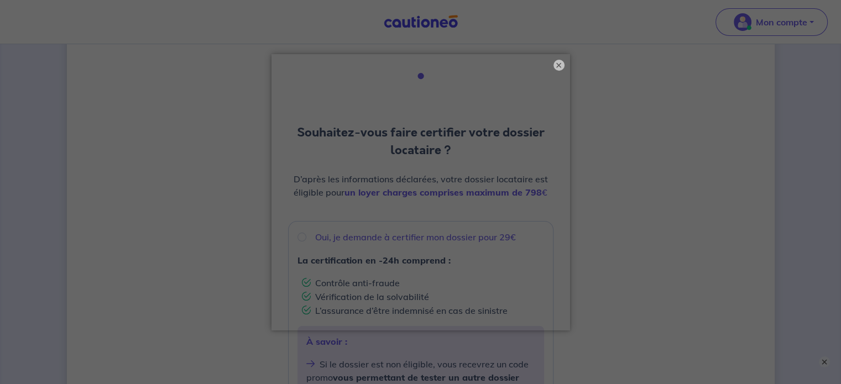
scroll to position [55, 0]
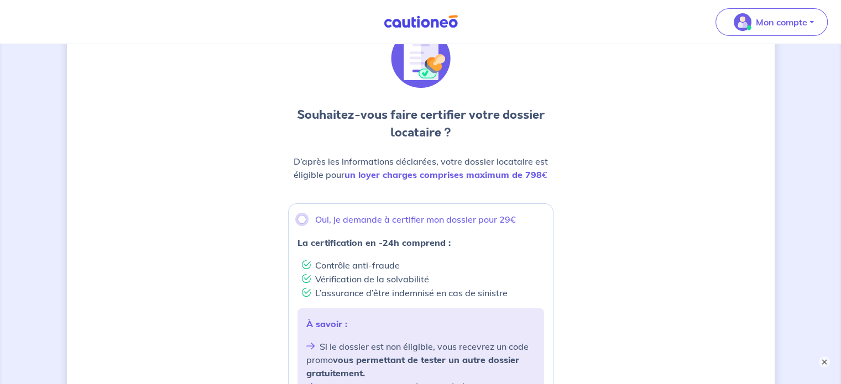
click at [303, 221] on input "Oui, je demande à certifier mon dossier pour 29€" at bounding box center [302, 219] width 9 height 9
radio input "true"
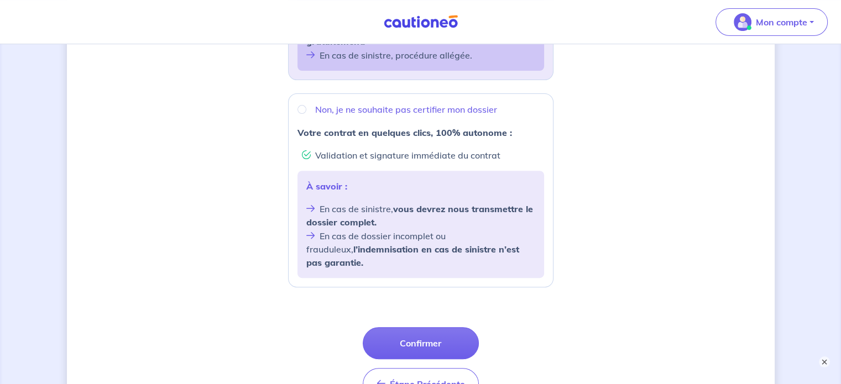
scroll to position [489, 0]
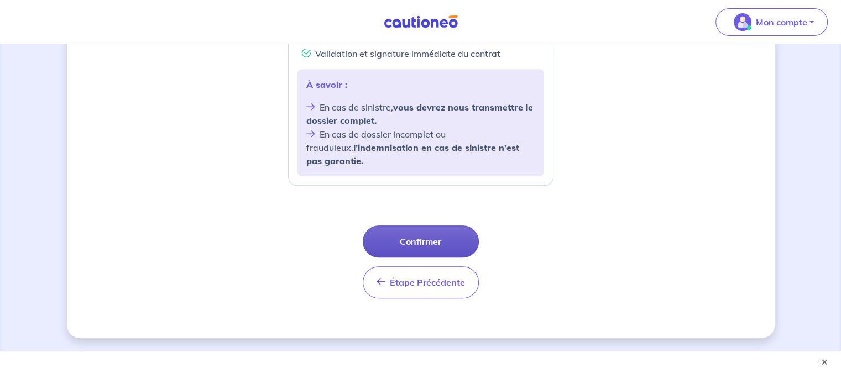
click at [428, 238] on button "Confirmer" at bounding box center [421, 242] width 116 height 32
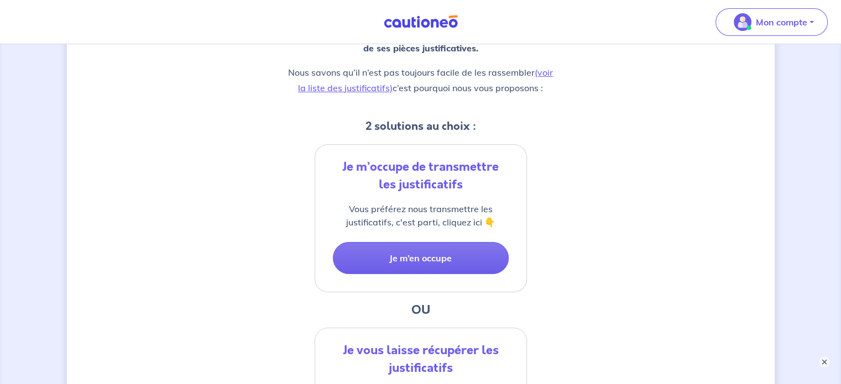
scroll to position [166, 0]
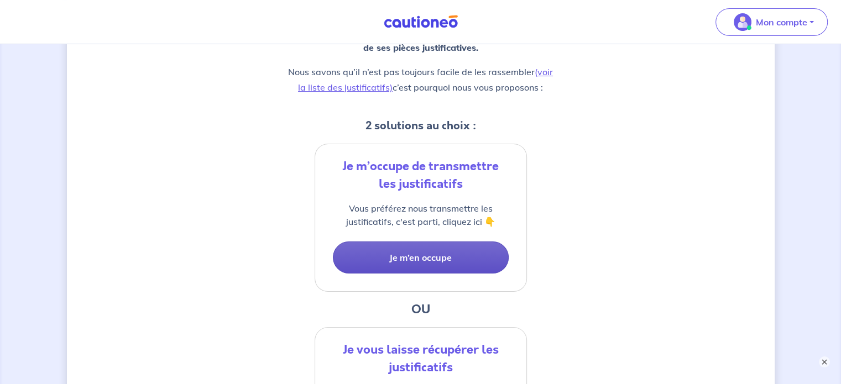
click at [419, 258] on button "Je m’en occupe" at bounding box center [421, 258] width 176 height 32
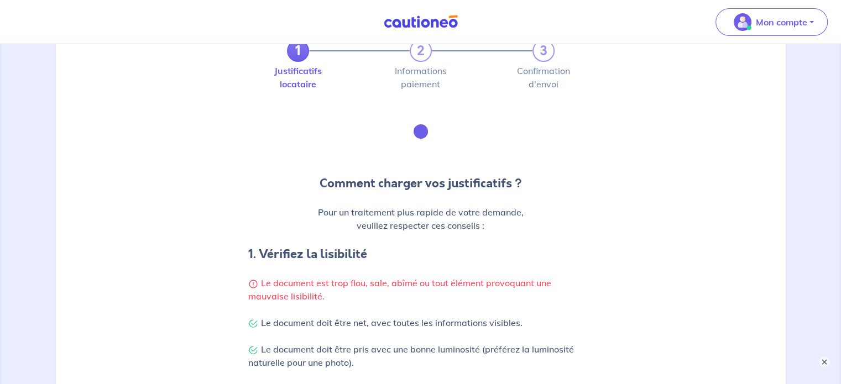
scroll to position [55, 0]
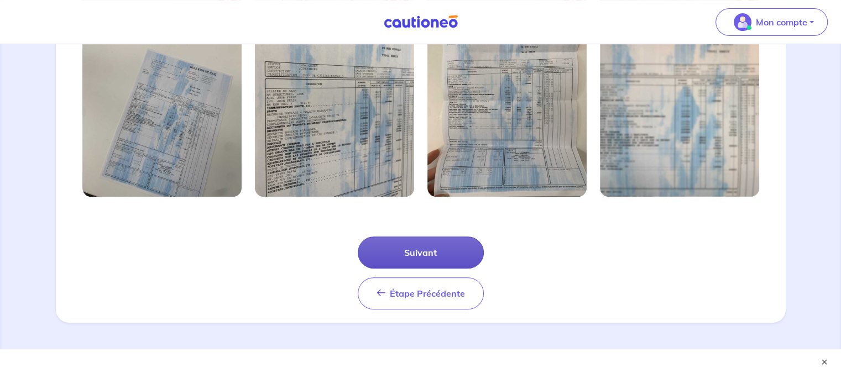
click at [414, 260] on button "Suivant" at bounding box center [421, 253] width 126 height 32
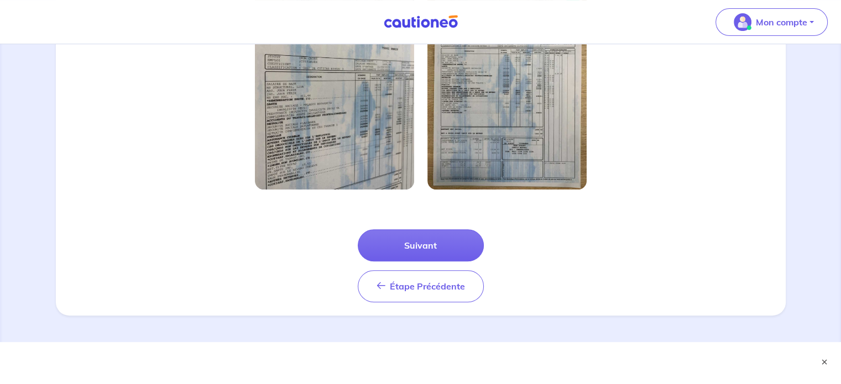
scroll to position [398, 0]
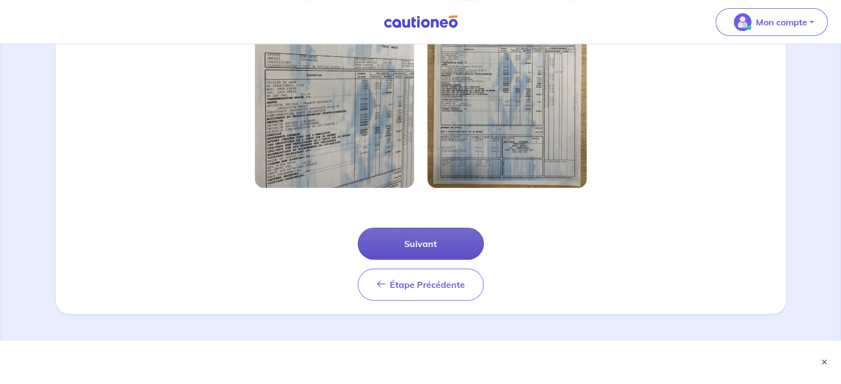
click at [407, 251] on button "Suivant" at bounding box center [421, 244] width 126 height 32
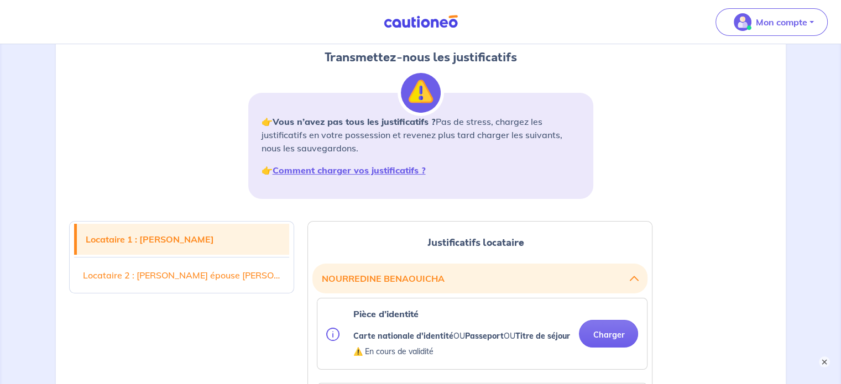
scroll to position [221, 0]
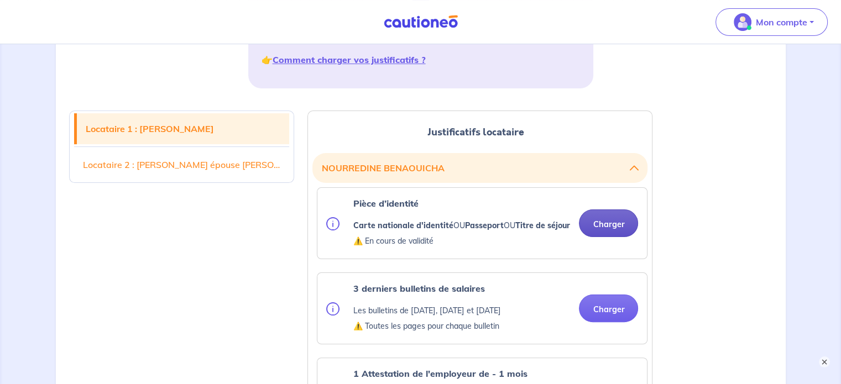
click at [600, 231] on button "Charger" at bounding box center [608, 224] width 59 height 28
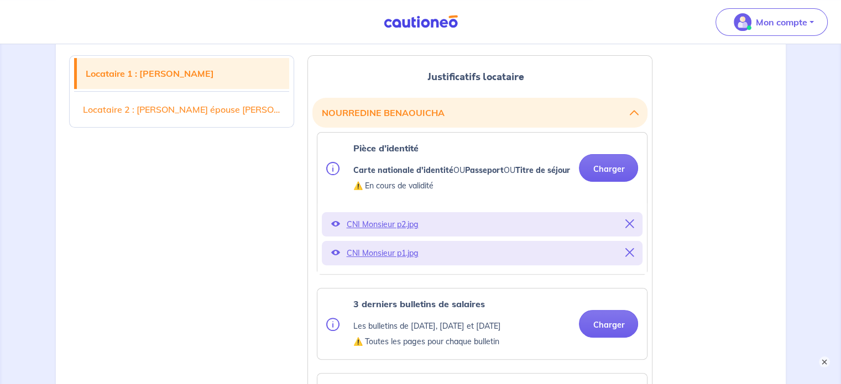
scroll to position [332, 0]
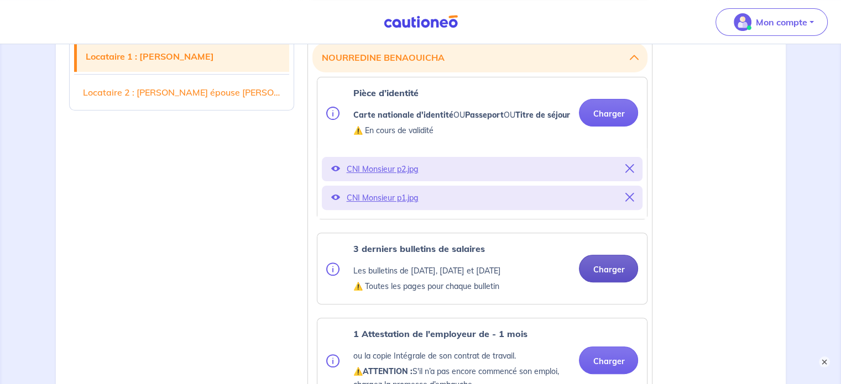
click at [601, 283] on button "Charger" at bounding box center [608, 269] width 59 height 28
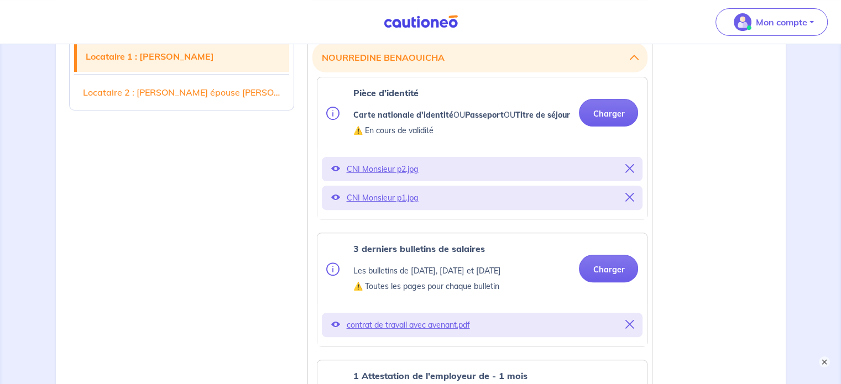
scroll to position [387, 0]
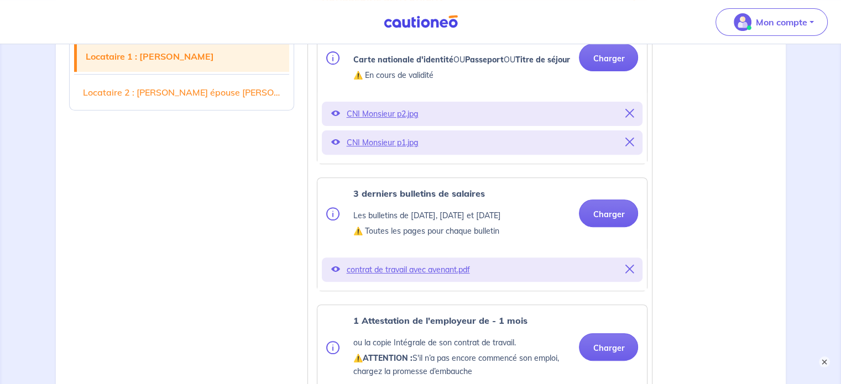
click at [627, 274] on icon at bounding box center [629, 269] width 9 height 9
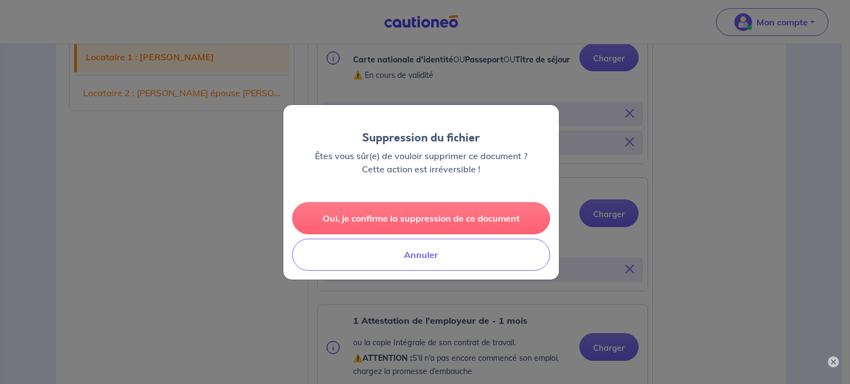
click at [365, 221] on button "Oui, je confirme la suppression de ce document" at bounding box center [421, 218] width 258 height 32
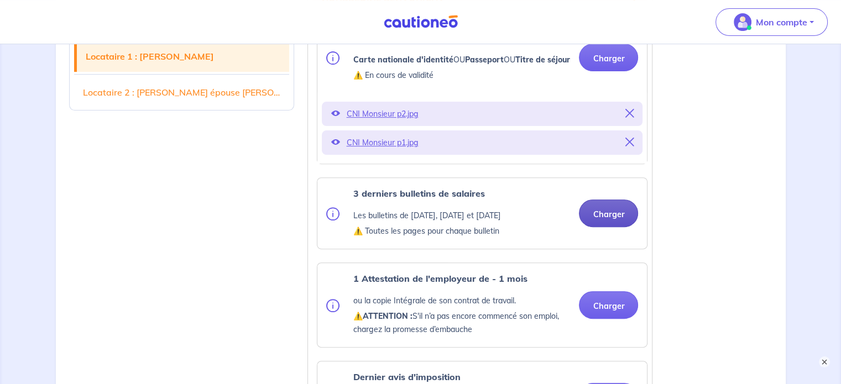
click at [613, 225] on button "Charger" at bounding box center [608, 214] width 59 height 28
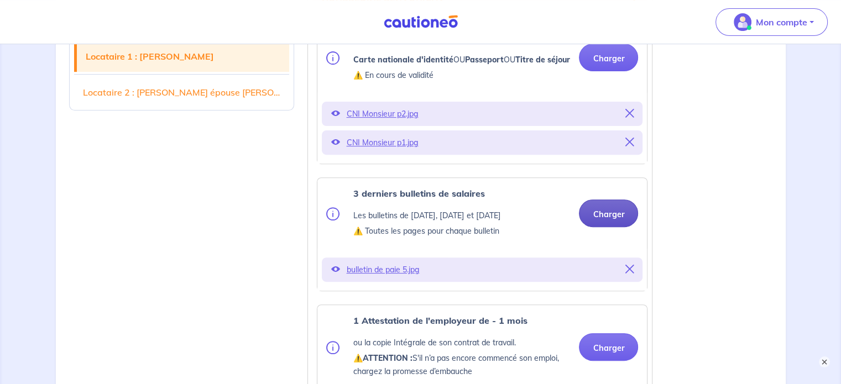
click at [609, 227] on button "Charger" at bounding box center [608, 214] width 59 height 28
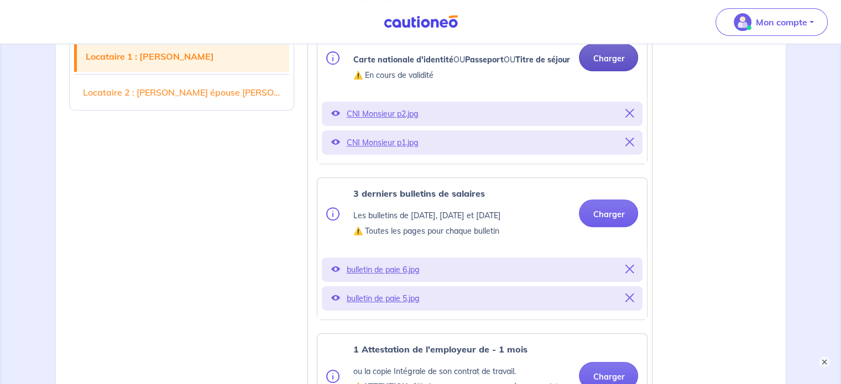
click at [596, 60] on button "Charger" at bounding box center [608, 58] width 59 height 28
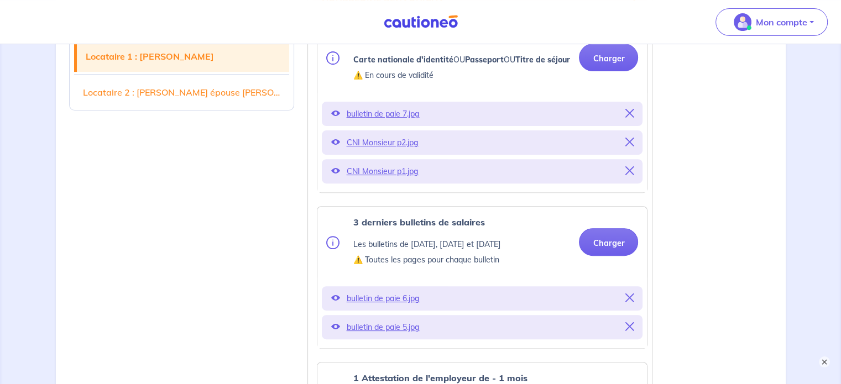
click at [628, 118] on icon at bounding box center [629, 113] width 9 height 9
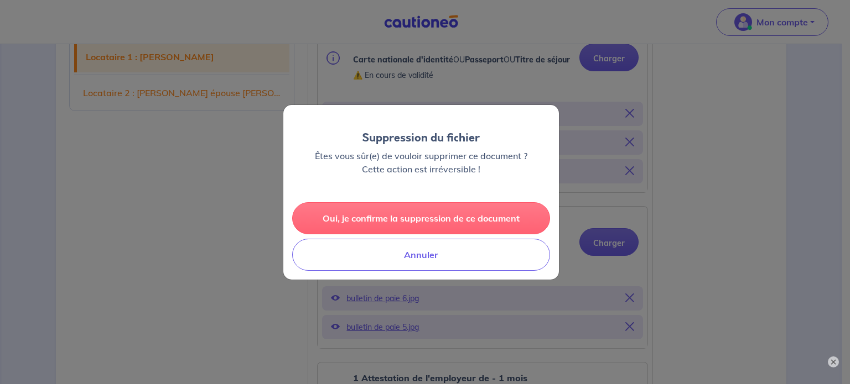
click at [480, 222] on button "Oui, je confirme la suppression de ce document" at bounding box center [421, 218] width 258 height 32
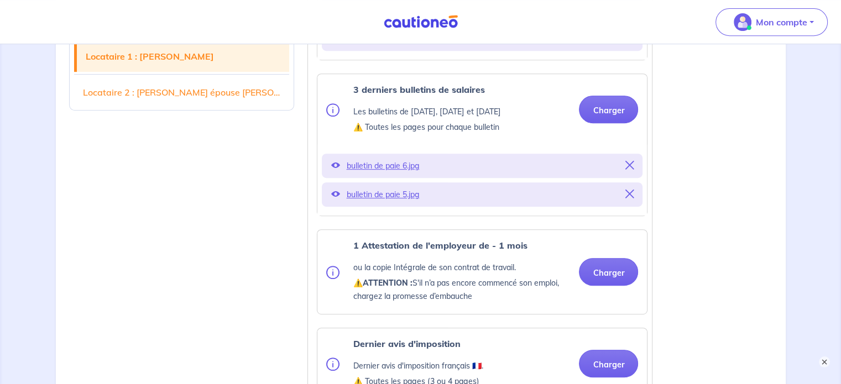
scroll to position [498, 0]
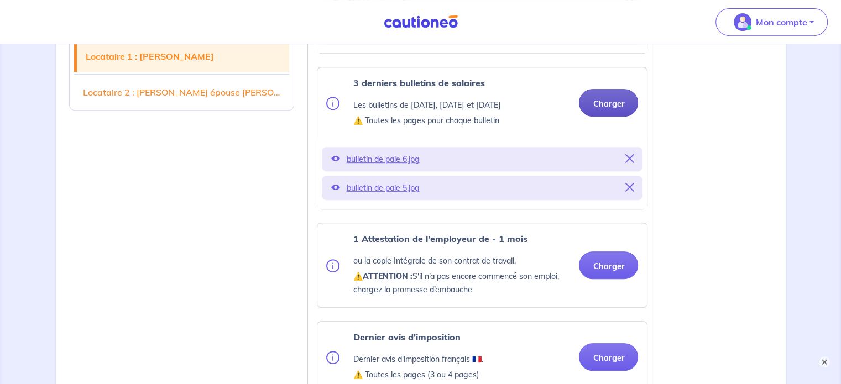
click at [598, 117] on button "Charger" at bounding box center [608, 103] width 59 height 28
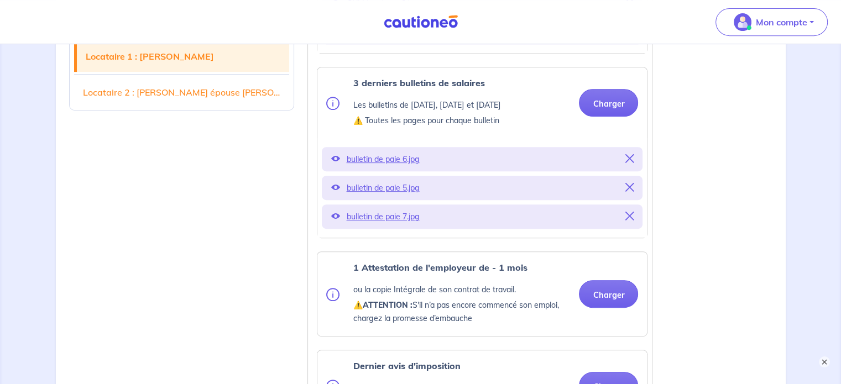
click at [630, 192] on icon at bounding box center [629, 187] width 9 height 9
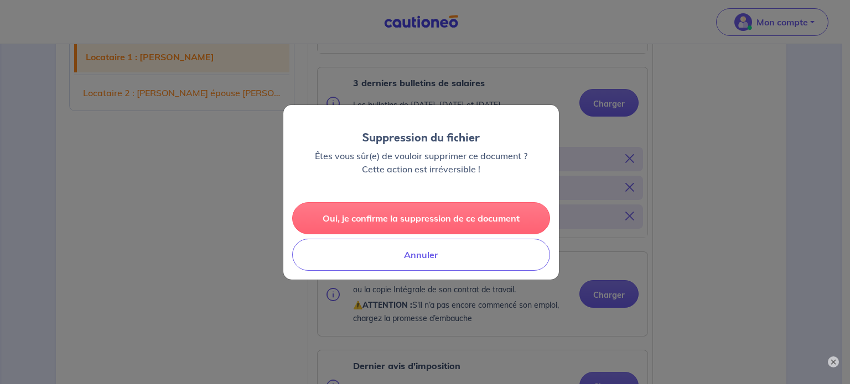
click at [530, 216] on button "Oui, je confirme la suppression de ce document" at bounding box center [421, 218] width 258 height 32
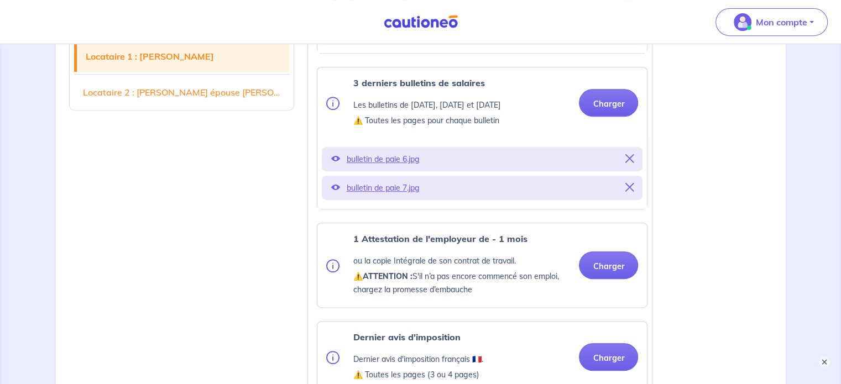
click at [631, 163] on icon at bounding box center [629, 158] width 9 height 9
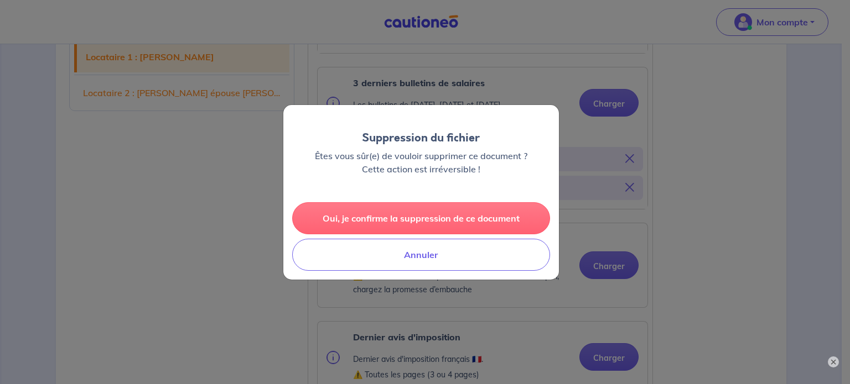
click at [522, 214] on button "Oui, je confirme la suppression de ce document" at bounding box center [421, 218] width 258 height 32
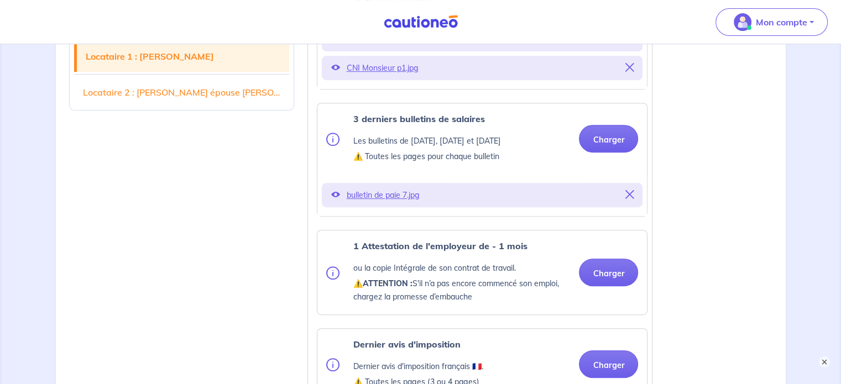
scroll to position [443, 0]
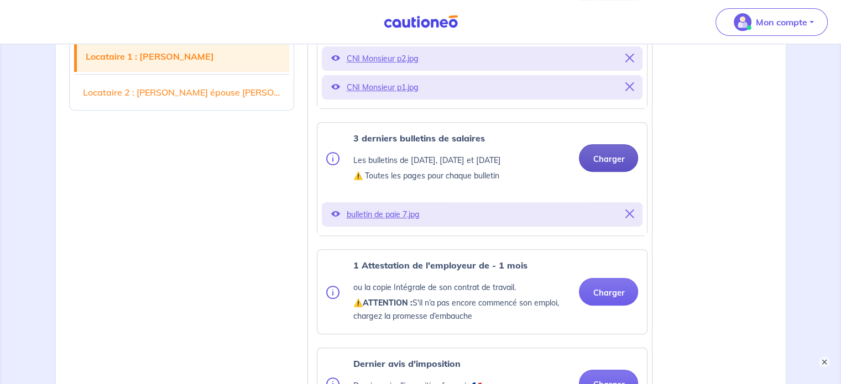
click at [603, 163] on button "Charger" at bounding box center [608, 158] width 59 height 28
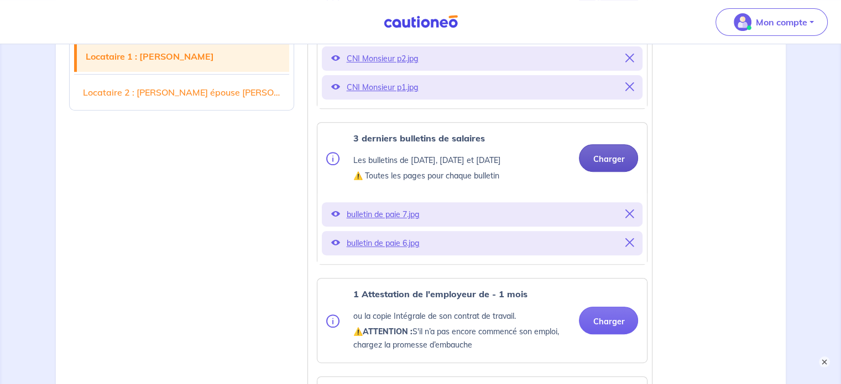
click at [616, 165] on button "Charger" at bounding box center [608, 158] width 59 height 28
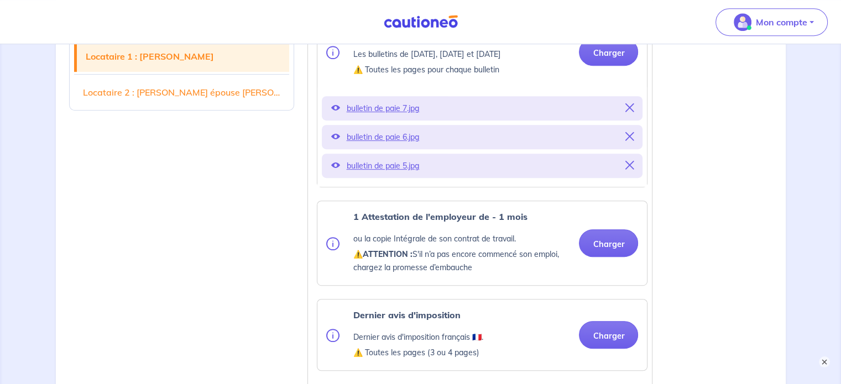
scroll to position [553, 0]
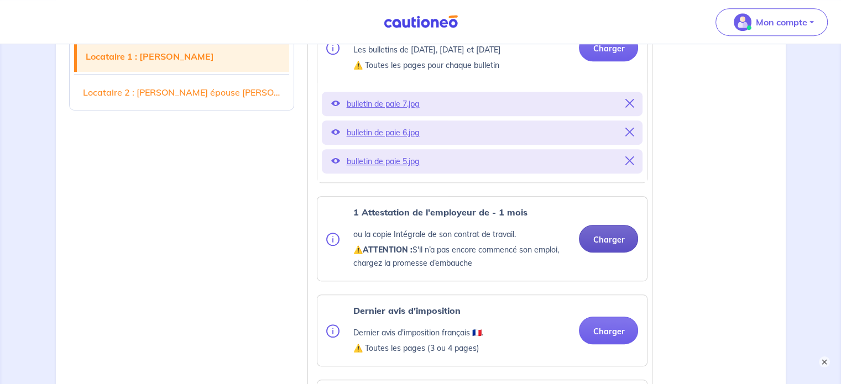
click at [622, 253] on button "Charger" at bounding box center [608, 239] width 59 height 28
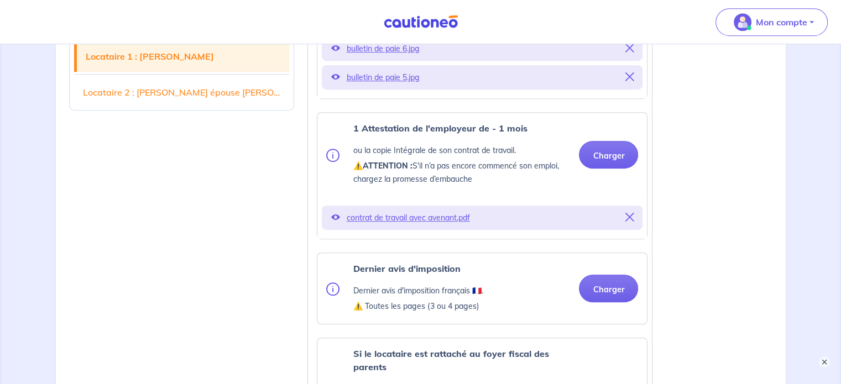
scroll to position [664, 0]
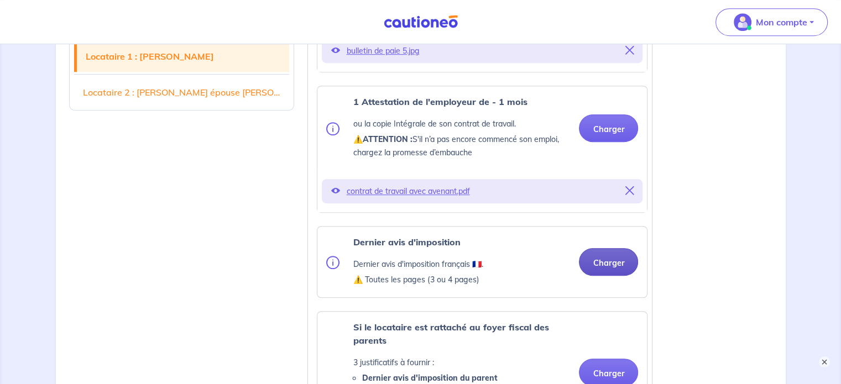
click at [607, 276] on button "Charger" at bounding box center [608, 262] width 59 height 28
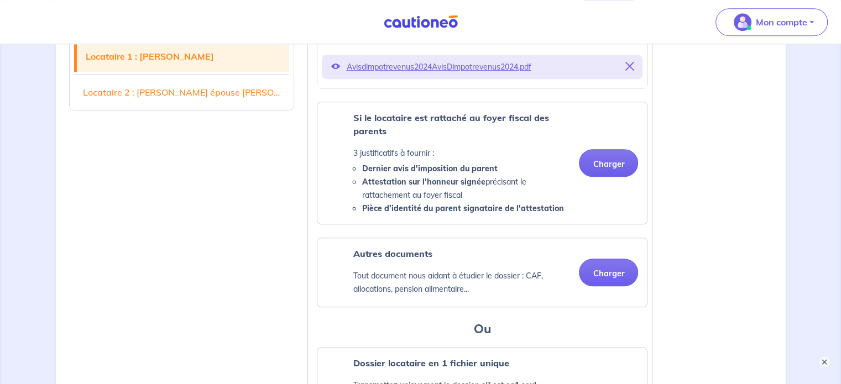
scroll to position [940, 0]
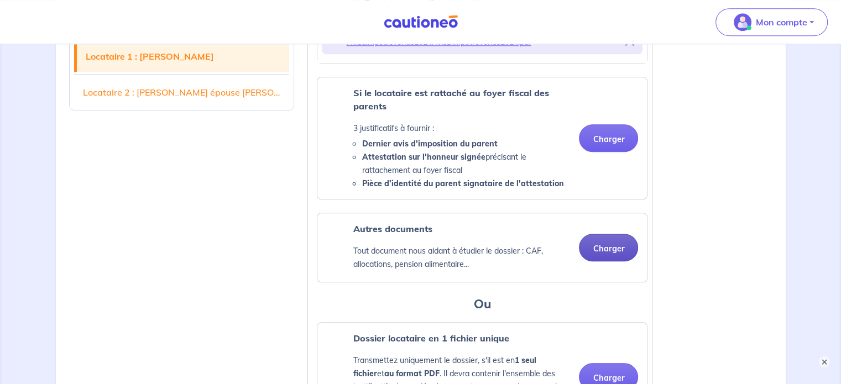
click at [610, 262] on button "Charger" at bounding box center [608, 248] width 59 height 28
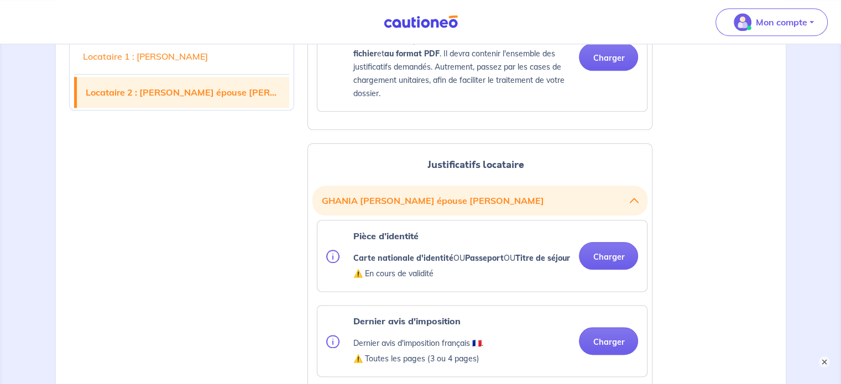
scroll to position [1328, 0]
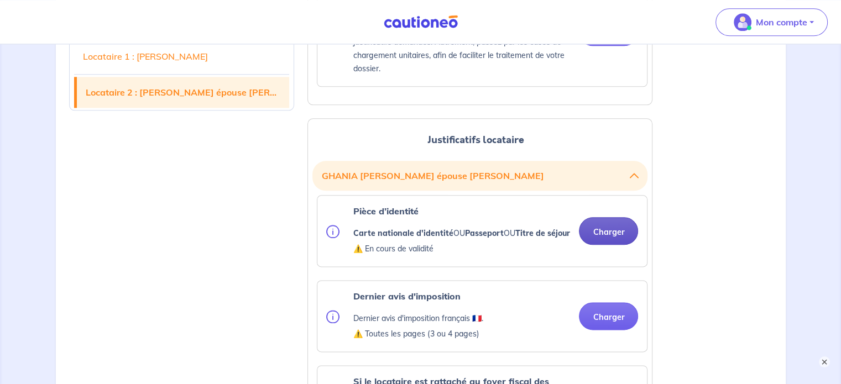
click at [618, 245] on button "Charger" at bounding box center [608, 231] width 59 height 28
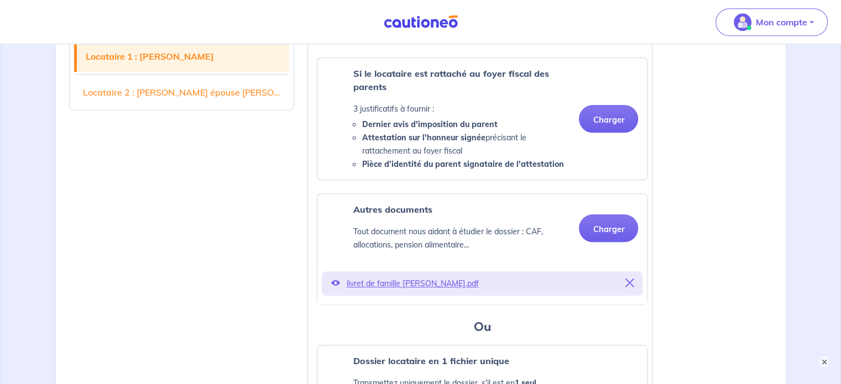
scroll to position [940, 0]
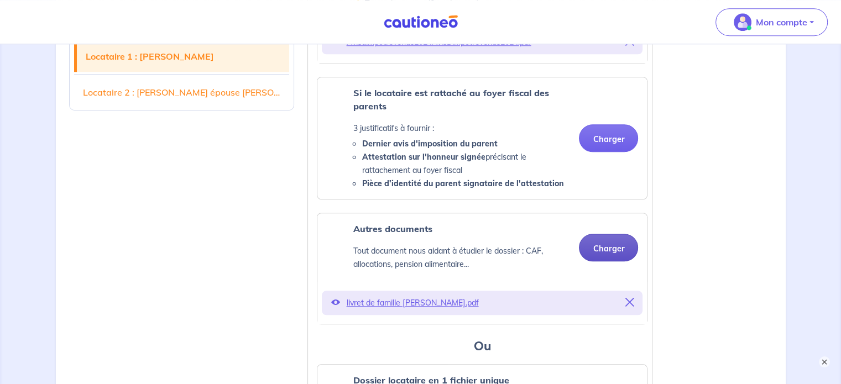
click at [616, 260] on button "Charger" at bounding box center [608, 248] width 59 height 28
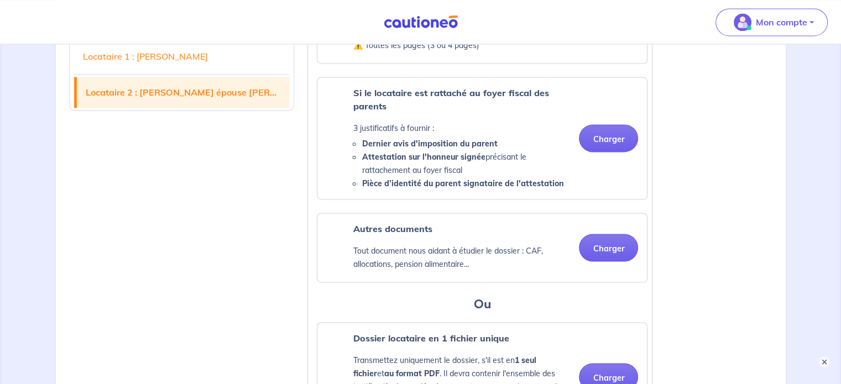
scroll to position [1715, 0]
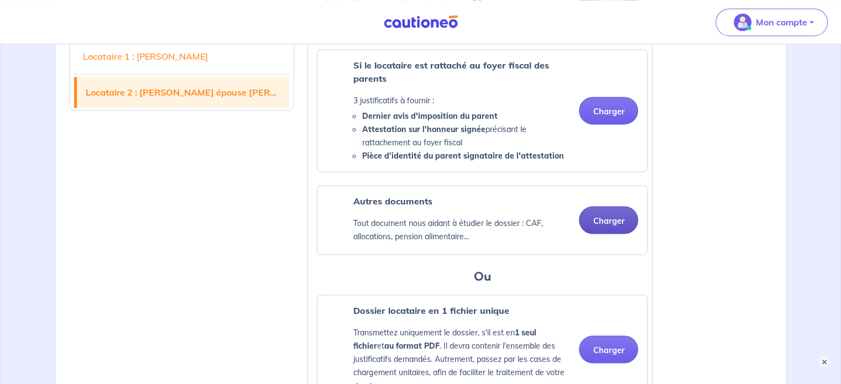
click at [599, 234] on button "Charger" at bounding box center [608, 220] width 59 height 28
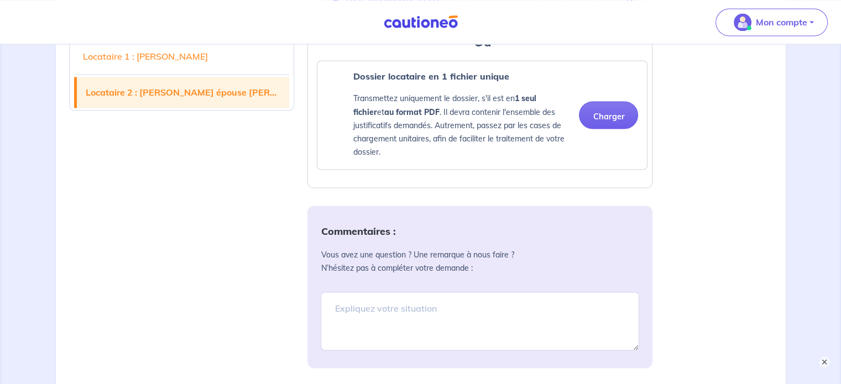
scroll to position [2047, 0]
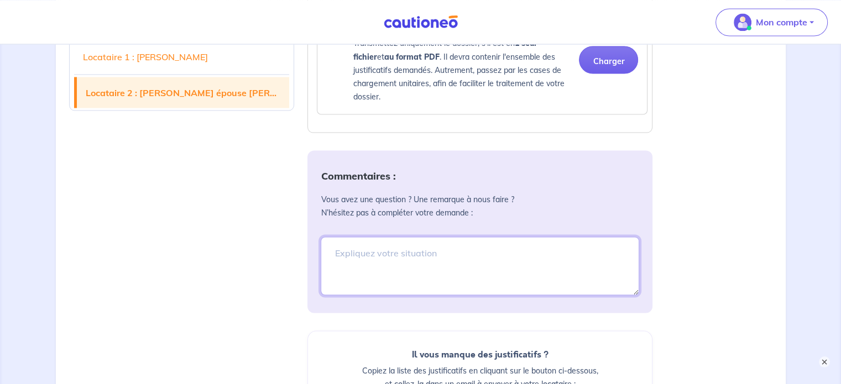
click at [394, 276] on textarea at bounding box center [480, 266] width 319 height 59
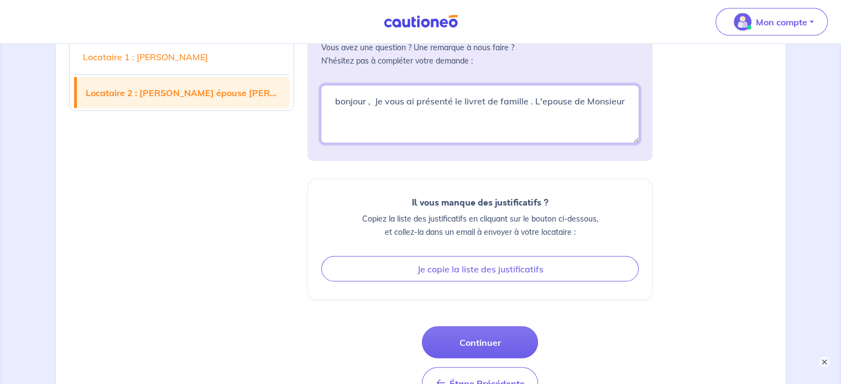
scroll to position [2196, 0]
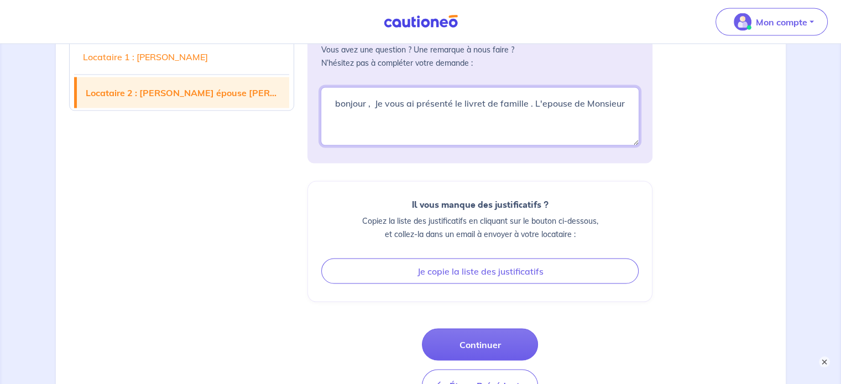
paste textarea "BENAOUICHA"
click at [394, 142] on textarea "bonjour , Je vous ai présenté le livret de famille . L'epouse de Monsieur [PERS…" at bounding box center [480, 116] width 319 height 59
paste textarea "BENAOUICHA"
click at [443, 146] on textarea "bonjour , Je vous ai présenté le livret de famille . L'epouse de Monsieur [PERS…" at bounding box center [480, 116] width 319 height 59
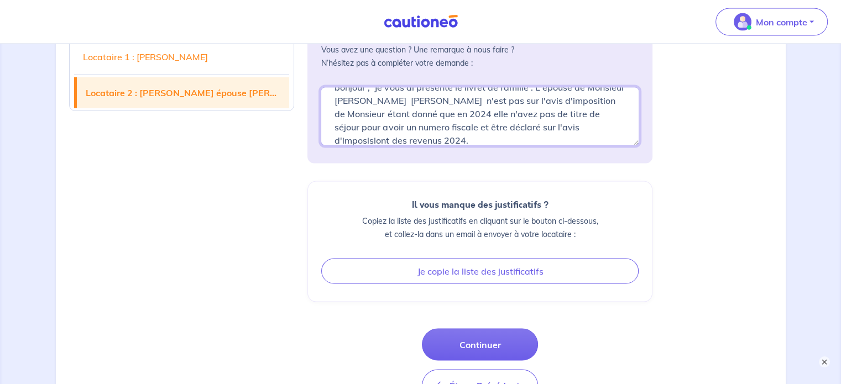
scroll to position [0, 0]
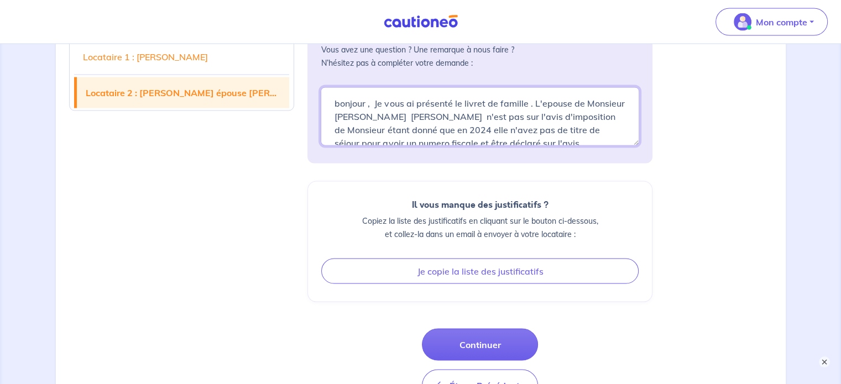
drag, startPoint x: 498, startPoint y: 163, endPoint x: 316, endPoint y: 108, distance: 190.2
type textarea "bonjour , Je vous ai présenté le livret de famille . L'epouse de Monsieur [PERS…"
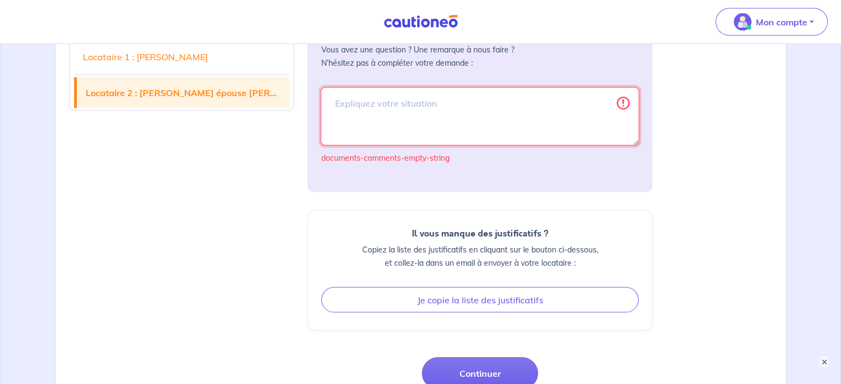
paste textarea "Bonjour , Je vous ai présenté le livret de famille . L'épouse de Monsieur [PERS…"
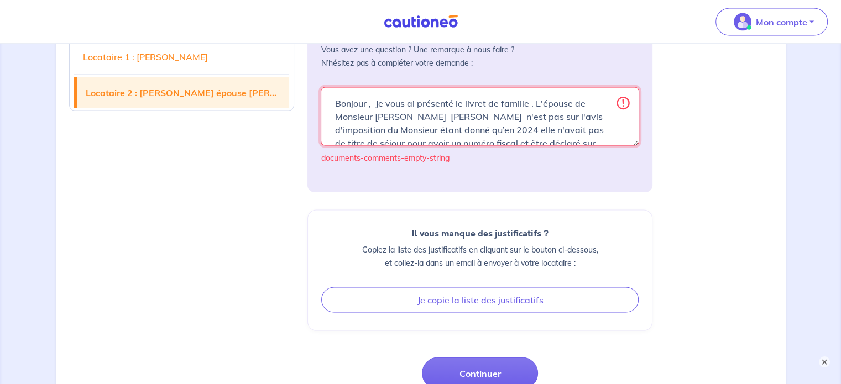
scroll to position [16, 0]
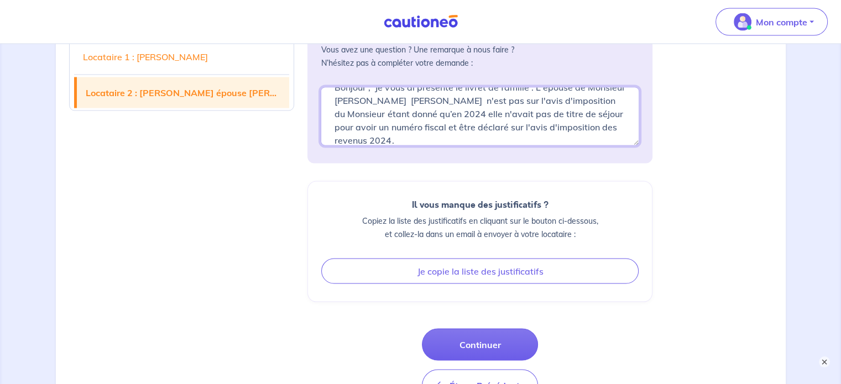
click at [506, 146] on textarea "Bonjour , Je vous ai présenté le livret de famille . L'épouse de Monsieur [PERS…" at bounding box center [480, 116] width 319 height 59
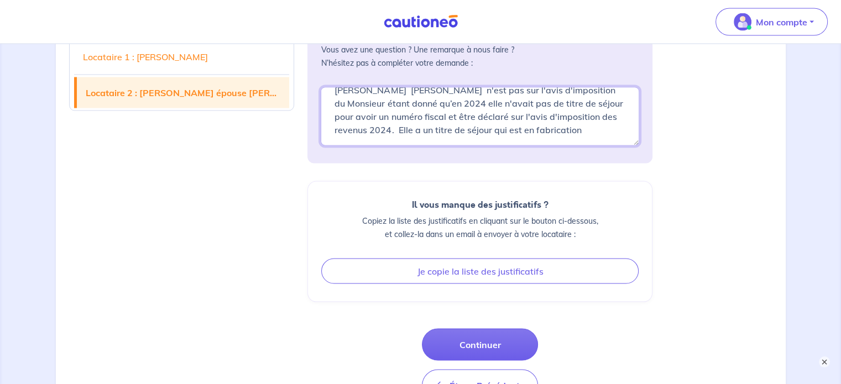
drag, startPoint x: 466, startPoint y: 154, endPoint x: 476, endPoint y: 159, distance: 11.6
click at [476, 146] on textarea "Bonjour , Je vous ai présenté le livret de famille . L'épouse de Monsieur [PERS…" at bounding box center [480, 116] width 319 height 59
click at [398, 146] on textarea "Bonjour , Je vous ai présenté le livret de famille . L'épouse de Monsieur [PERS…" at bounding box center [480, 116] width 319 height 59
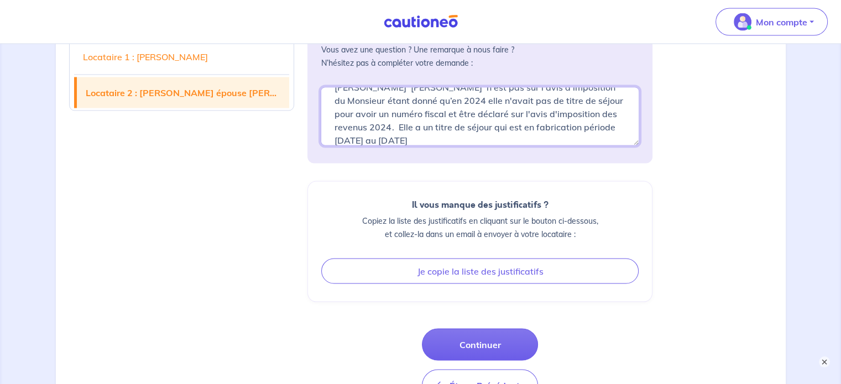
click at [383, 146] on textarea "Bonjour , Je vous ai présenté le livret de famille . L'épouse de Monsieur [PERS…" at bounding box center [480, 116] width 319 height 59
click at [555, 146] on textarea "Bonjour , Je vous ai présenté le livret de famille . L'épouse de Monsieur [PERS…" at bounding box center [480, 116] width 319 height 59
type textarea "Bonjour , Je vous ai présenté le livret de famille . L'épouse de Monsieur [PERS…"
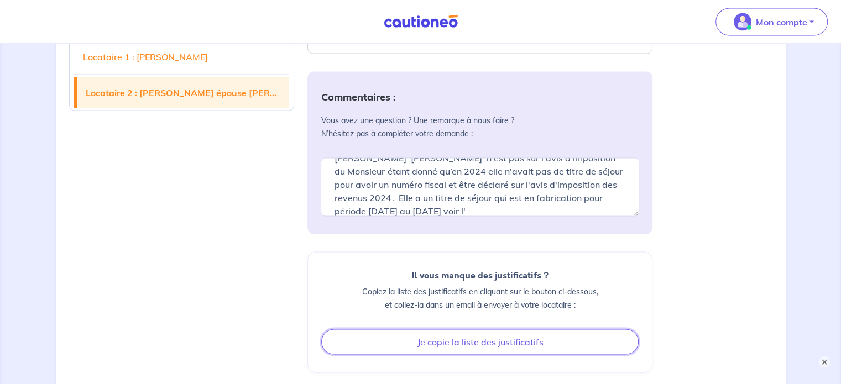
scroll to position [2030, 0]
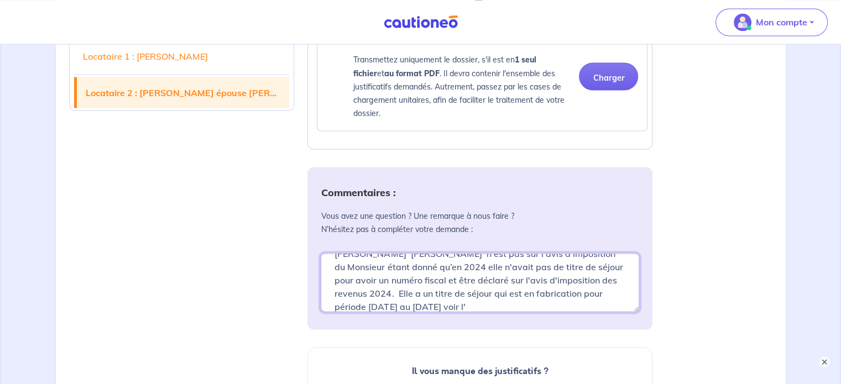
click at [586, 312] on textarea "Bonjour , Je vous ai présenté le livret de famille . L'épouse de Monsieur [PERS…" at bounding box center [480, 282] width 319 height 59
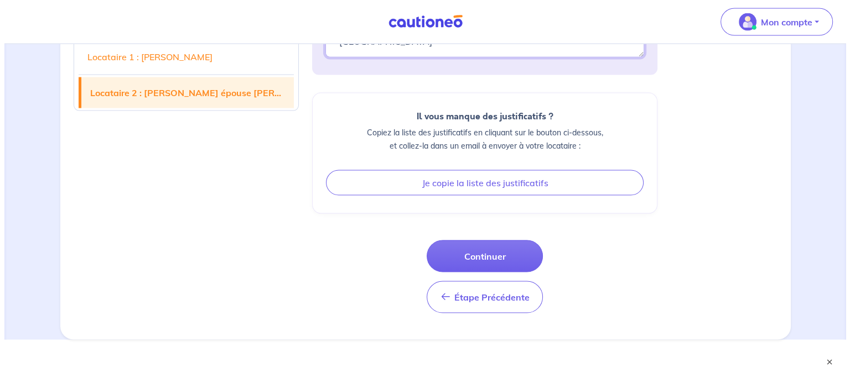
scroll to position [2307, 0]
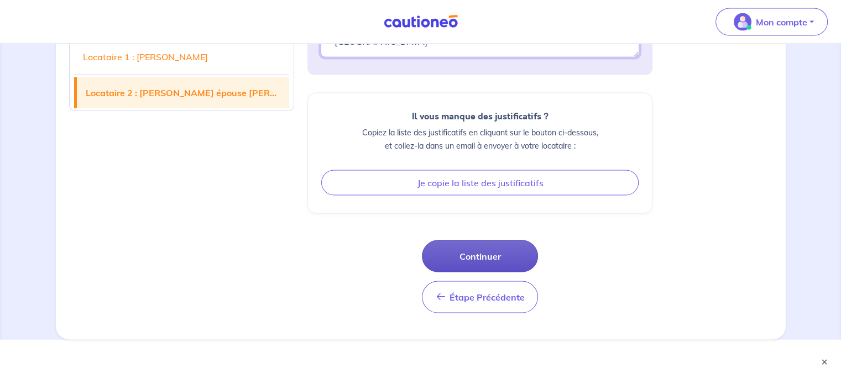
type textarea "Bonjour , Je vous ai présenté le livret de famille . L'épouse de Monsieur [PERS…"
click at [515, 259] on button "Continuer" at bounding box center [480, 257] width 116 height 32
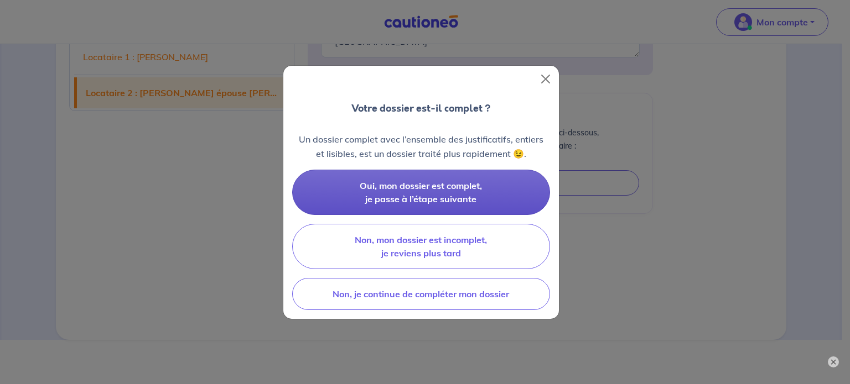
click at [438, 197] on span "Oui, mon dossier est complet, je passe à l’étape suivante" at bounding box center [421, 192] width 122 height 24
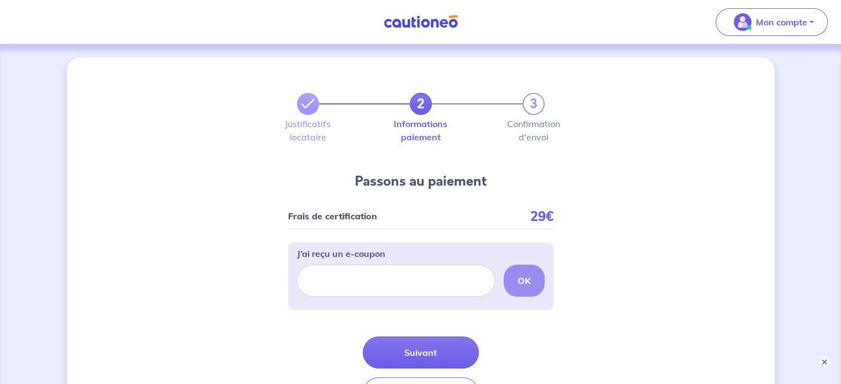
scroll to position [55, 0]
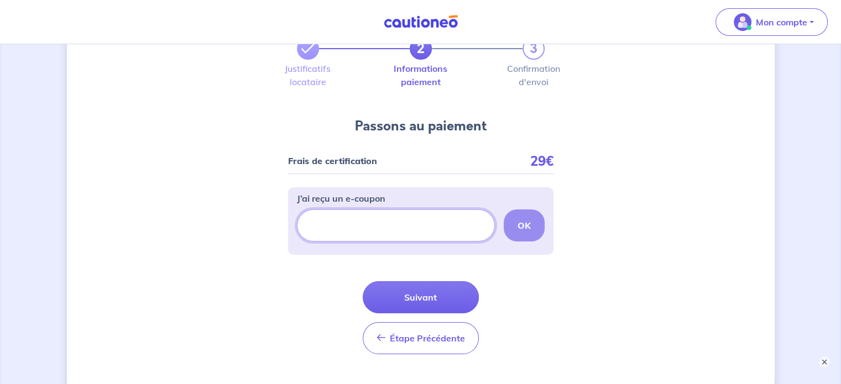
click at [337, 230] on input "J’ai reçu un e-coupon" at bounding box center [396, 226] width 198 height 32
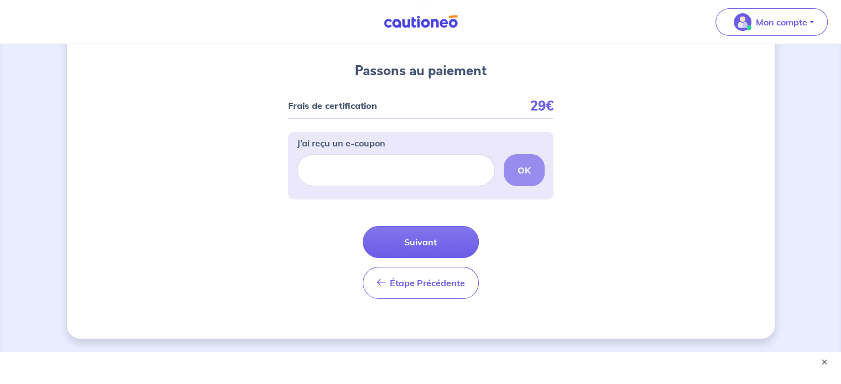
click at [323, 220] on form "Frais de certification 29€ J’ai reçu un e-coupon OK Étape Précédente Précédent …" at bounding box center [421, 200] width 266 height 215
click at [422, 236] on button "Suivant" at bounding box center [421, 242] width 116 height 32
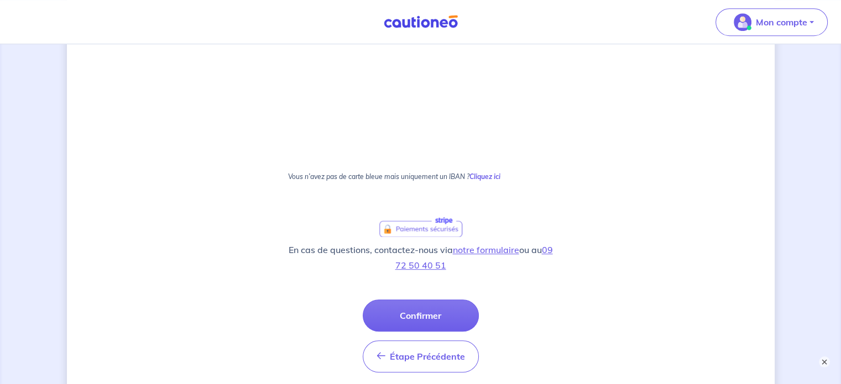
scroll to position [694, 0]
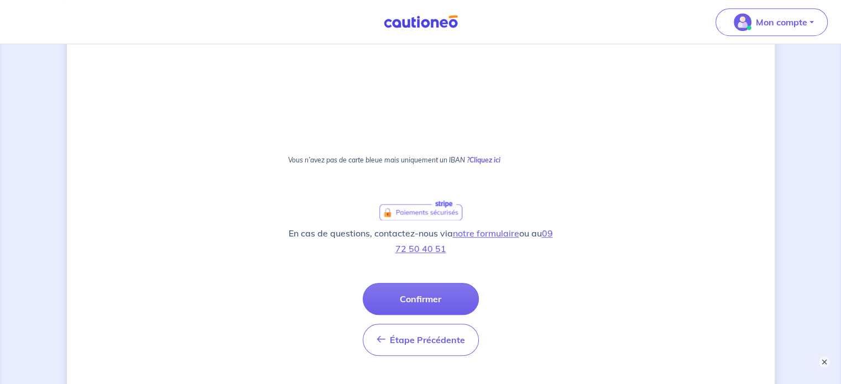
click at [437, 299] on button "Confirmer" at bounding box center [421, 299] width 116 height 32
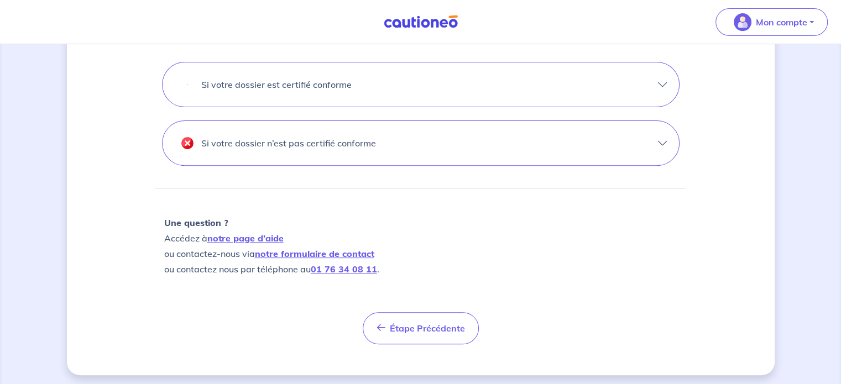
scroll to position [401, 0]
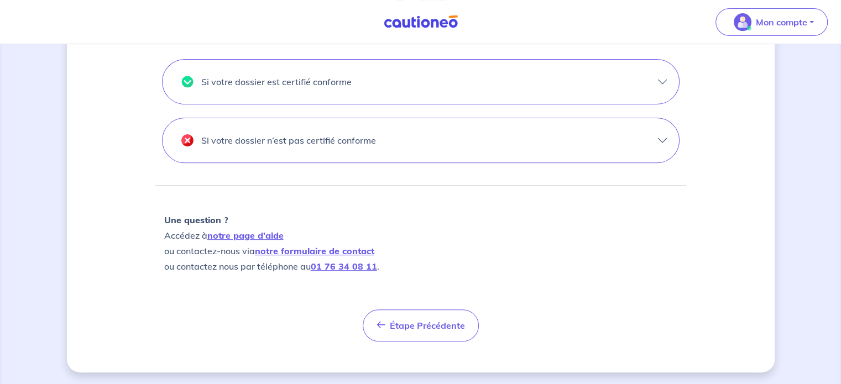
click at [664, 139] on button "Si votre dossier n’est pas certifié conforme" at bounding box center [421, 140] width 517 height 44
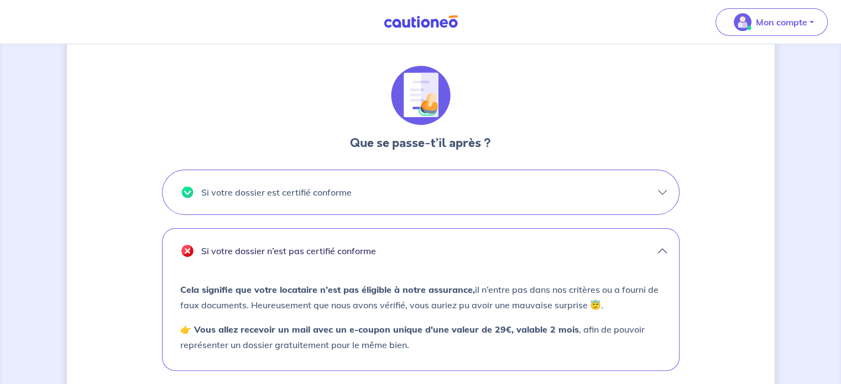
scroll to position [290, 0]
click at [664, 190] on button "Si votre dossier est certifié conforme" at bounding box center [421, 192] width 517 height 44
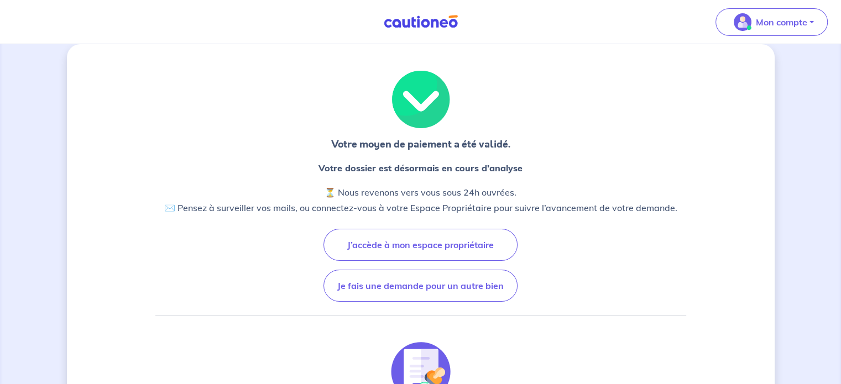
scroll to position [0, 0]
